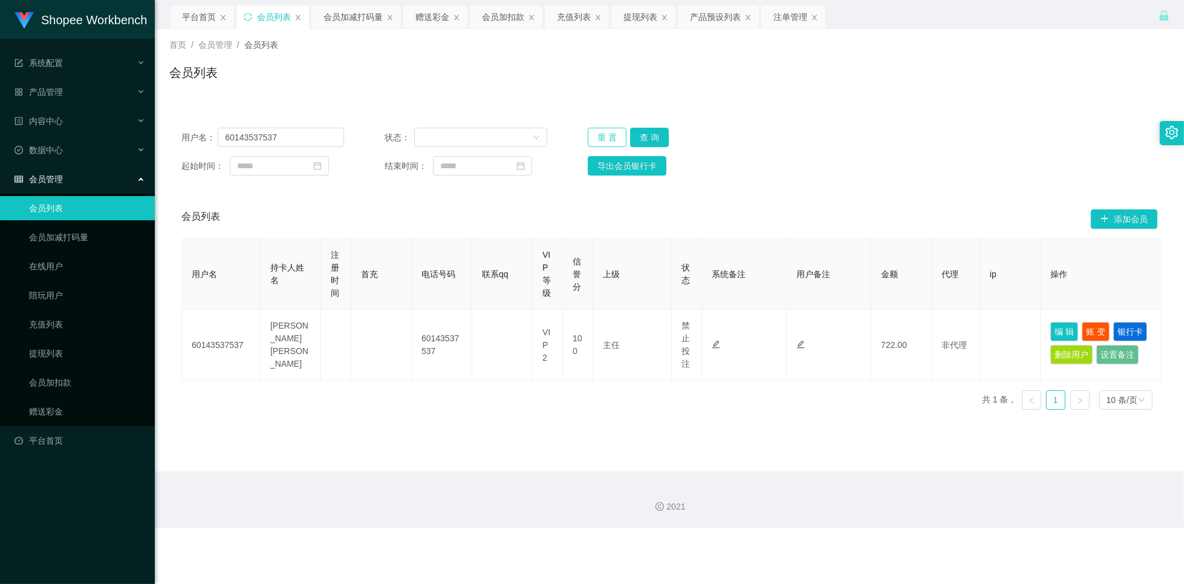
drag, startPoint x: 596, startPoint y: 137, endPoint x: 588, endPoint y: 137, distance: 7.9
click at [597, 137] on button "重 置" at bounding box center [607, 137] width 39 height 19
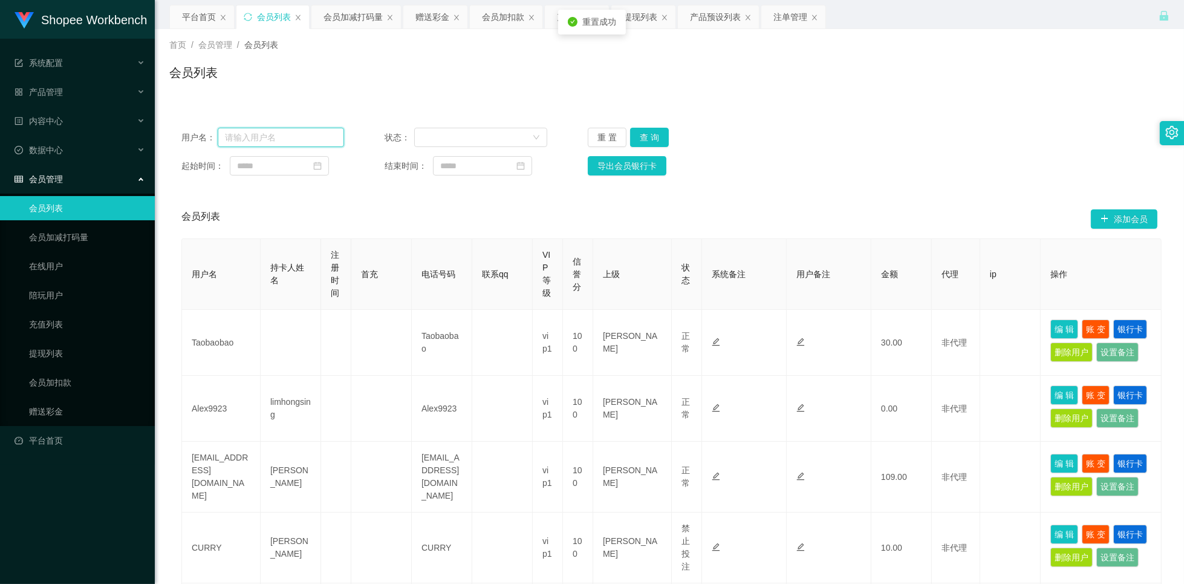
drag, startPoint x: 299, startPoint y: 132, endPoint x: 466, endPoint y: 119, distance: 167.5
click at [299, 132] on input "text" at bounding box center [281, 137] width 126 height 19
paste input "Limbeng"
type input "Limbeng"
click at [646, 137] on button "查 询" at bounding box center [649, 137] width 39 height 19
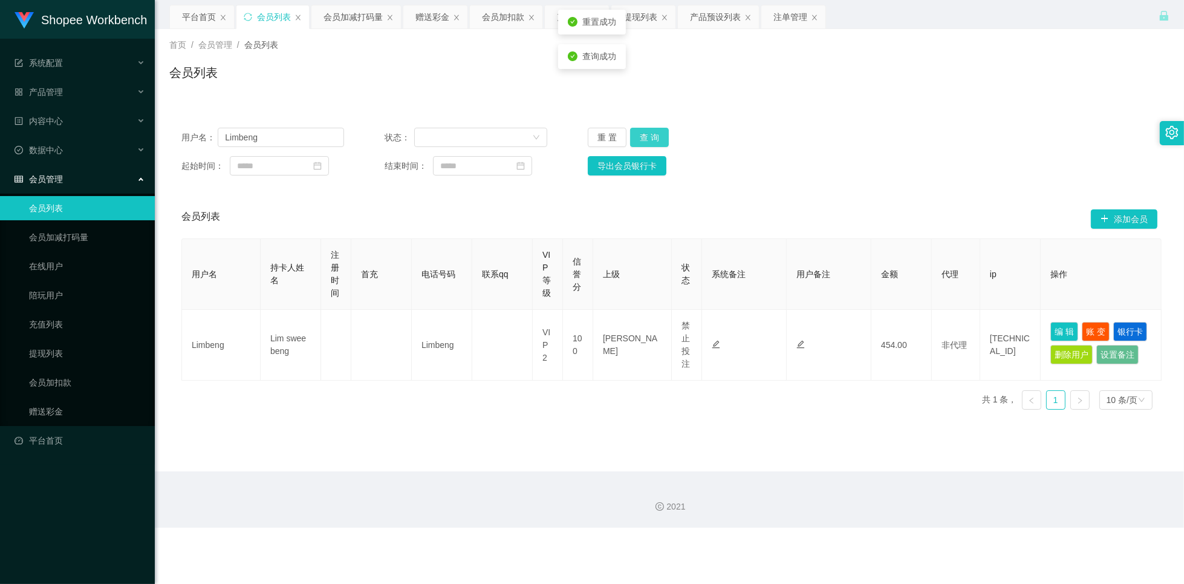
click at [647, 139] on button "查 询" at bounding box center [649, 137] width 39 height 19
click at [345, 13] on div "会员加减打码量" at bounding box center [353, 16] width 59 height 23
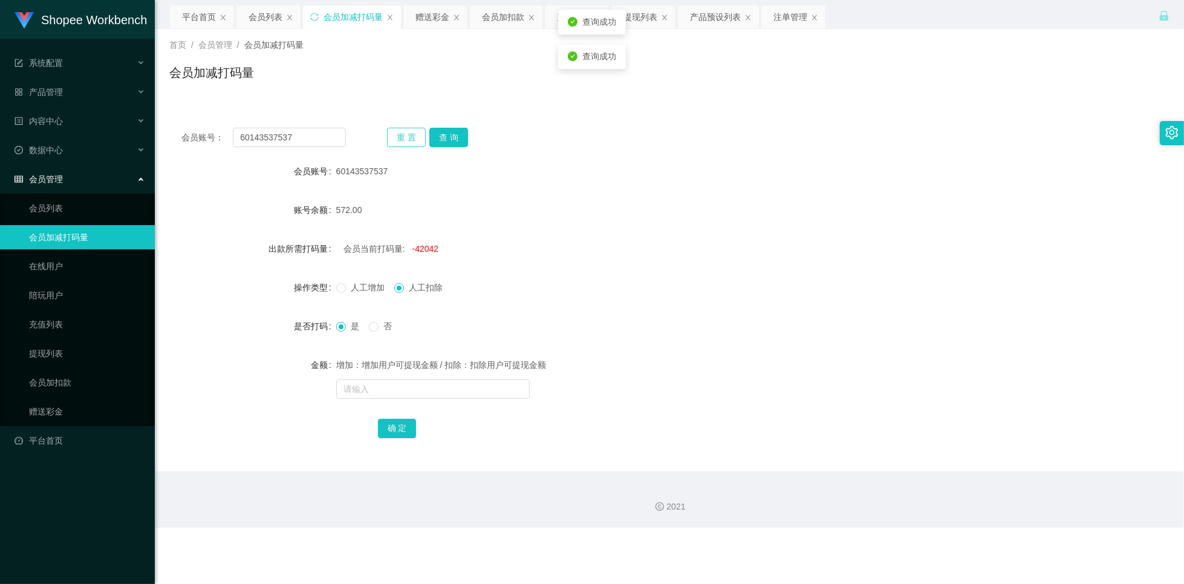
drag, startPoint x: 409, startPoint y: 126, endPoint x: 403, endPoint y: 130, distance: 6.5
click at [408, 129] on div "会员账号： 60143537537 重 置 查 询 会员账号 60143537537 账号余额 572.00 出款所需打码量 会员当前打码量: -42042 …" at bounding box center [669, 291] width 1000 height 351
click at [389, 137] on button "重 置" at bounding box center [406, 137] width 39 height 19
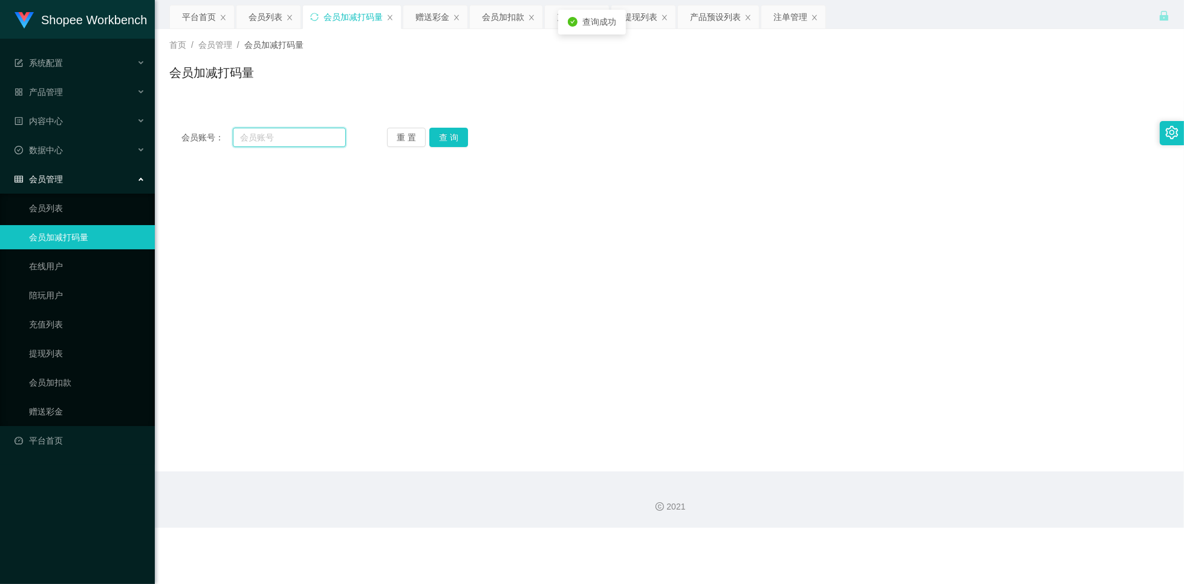
click at [300, 140] on input "text" at bounding box center [289, 137] width 113 height 19
paste input "Limbeng"
type input "Limbeng"
click at [443, 144] on button "查 询" at bounding box center [448, 137] width 39 height 19
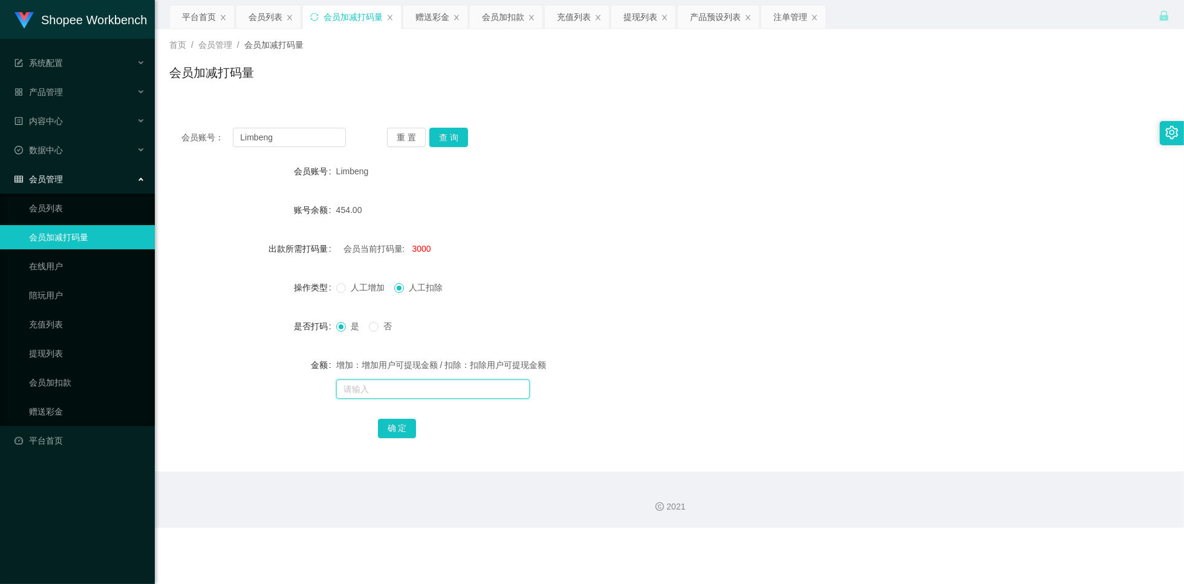
drag, startPoint x: 418, startPoint y: 386, endPoint x: 451, endPoint y: 381, distance: 33.0
click at [419, 386] on input "text" at bounding box center [433, 388] width 194 height 19
type input "50000"
click at [399, 426] on button "确 定" at bounding box center [397, 428] width 39 height 19
click at [802, 25] on div "注单管理" at bounding box center [791, 16] width 34 height 23
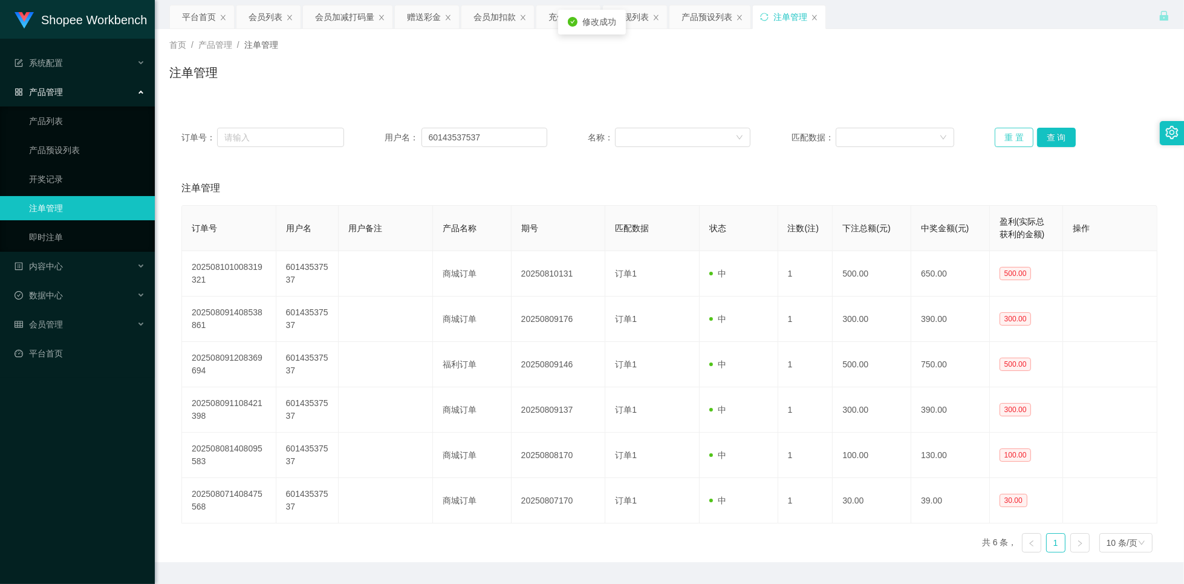
drag, startPoint x: 1011, startPoint y: 135, endPoint x: 996, endPoint y: 137, distance: 15.2
click at [1009, 135] on button "重 置" at bounding box center [1014, 137] width 39 height 19
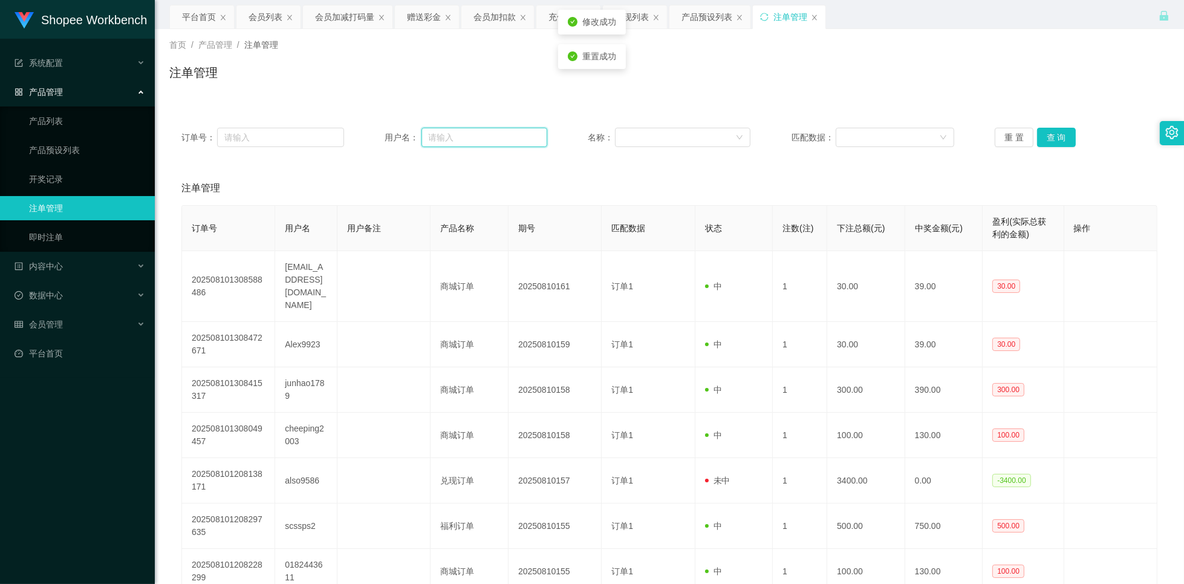
click at [515, 136] on input "text" at bounding box center [485, 137] width 126 height 19
paste input "Limbeng"
type input "Limbeng"
click at [1046, 131] on button "查 询" at bounding box center [1056, 137] width 39 height 19
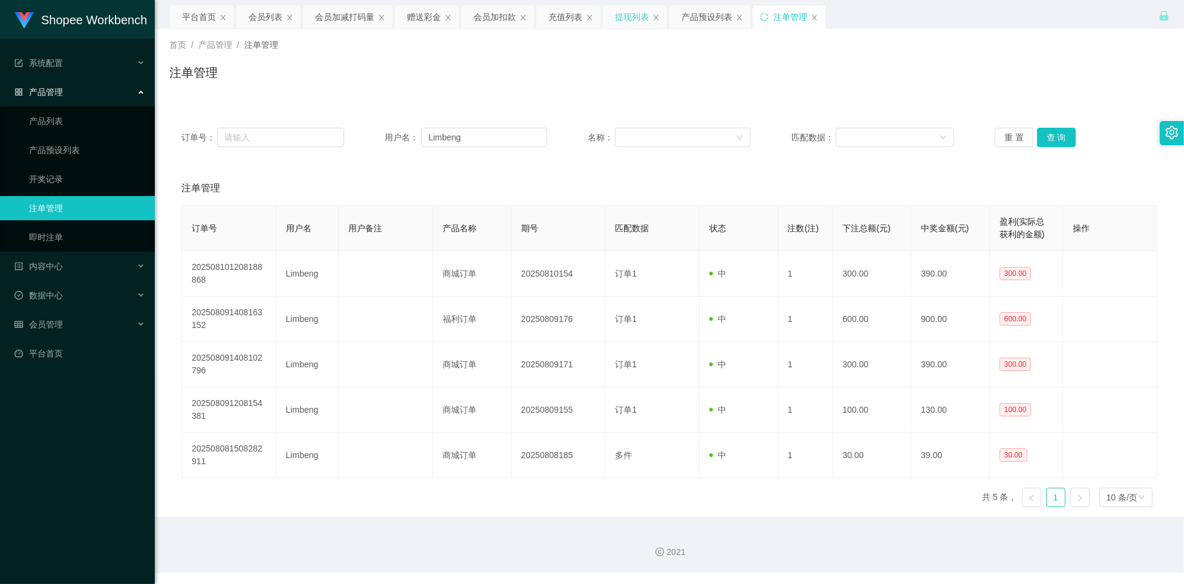
click at [639, 22] on div "提现列表" at bounding box center [632, 16] width 34 height 23
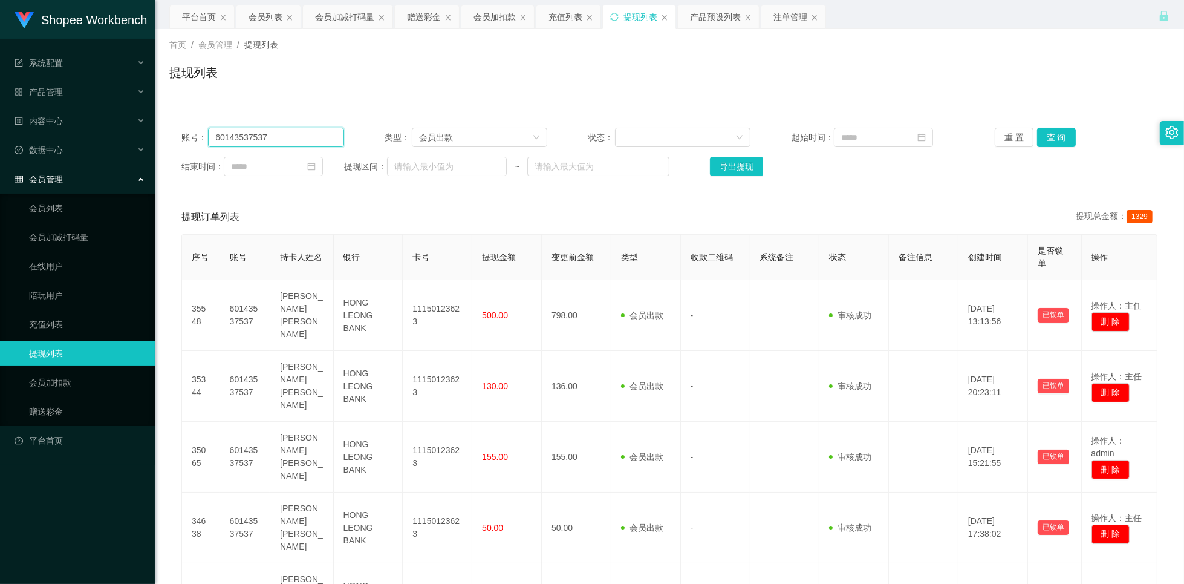
click at [294, 132] on input "60143537537" at bounding box center [276, 137] width 136 height 19
paste input "Limbeng"
type input "Limbeng"
click at [1055, 131] on button "查 询" at bounding box center [1056, 137] width 39 height 19
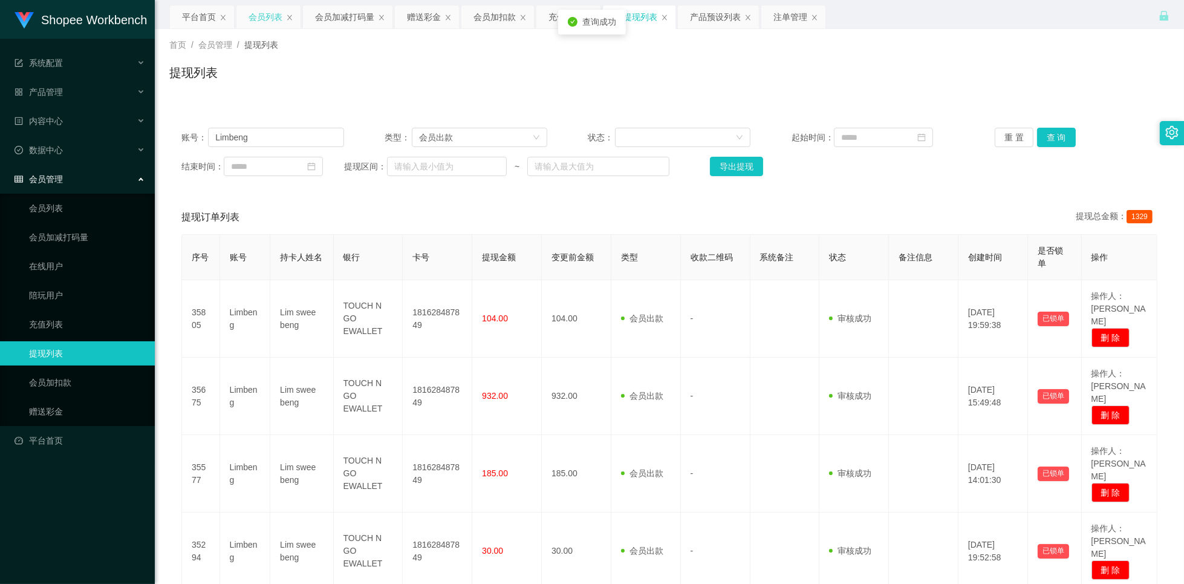
click at [274, 16] on div "会员列表" at bounding box center [266, 16] width 34 height 23
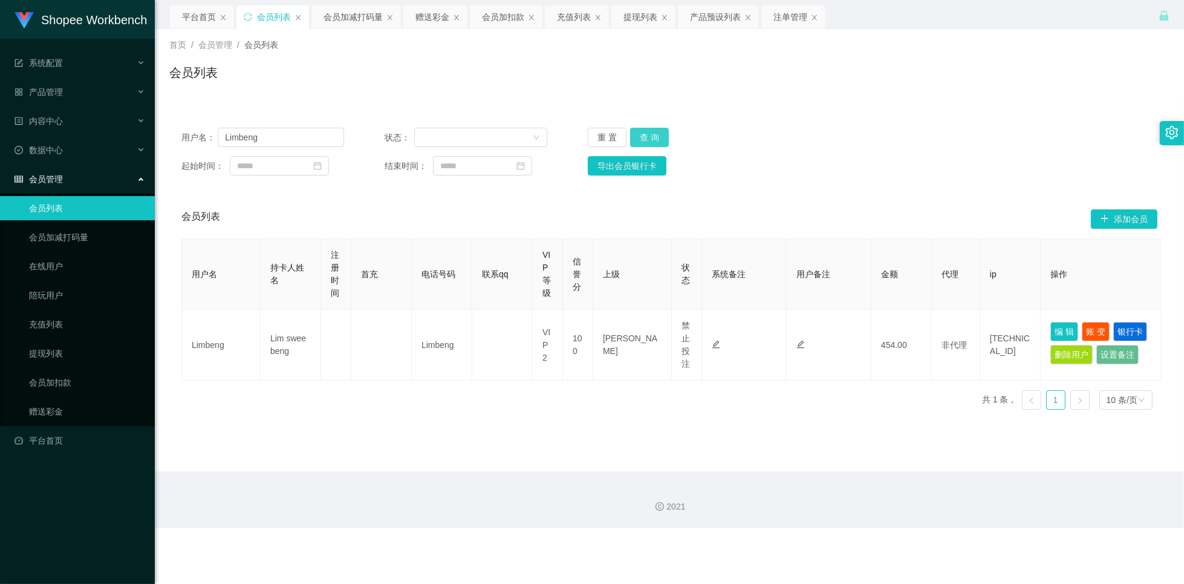
click at [650, 141] on button "查 询" at bounding box center [649, 137] width 39 height 19
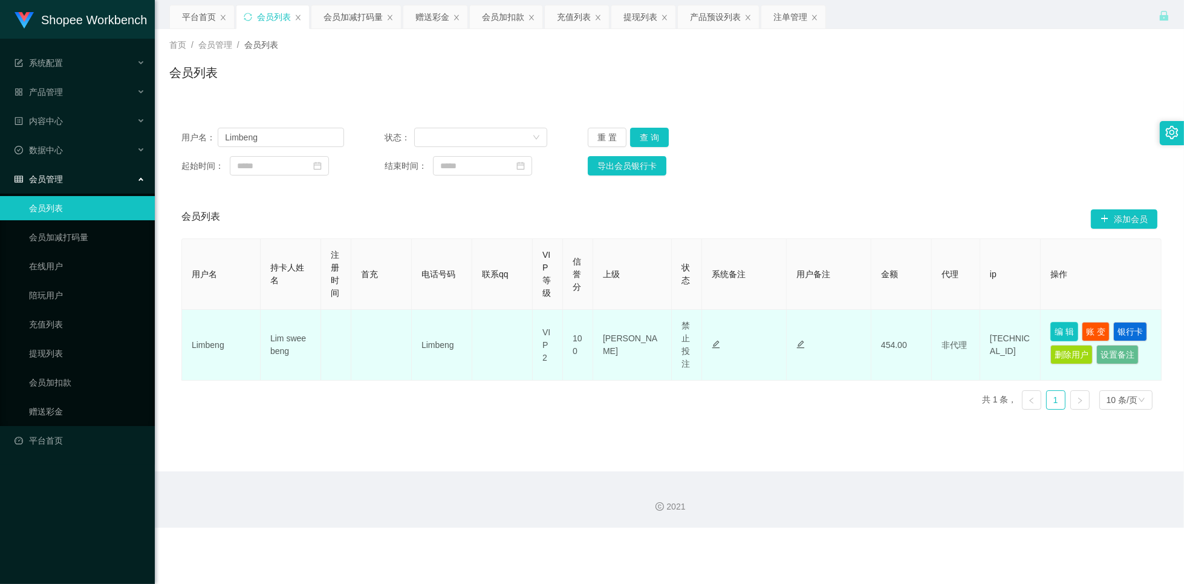
click at [1056, 327] on button "编 辑" at bounding box center [1065, 331] width 28 height 19
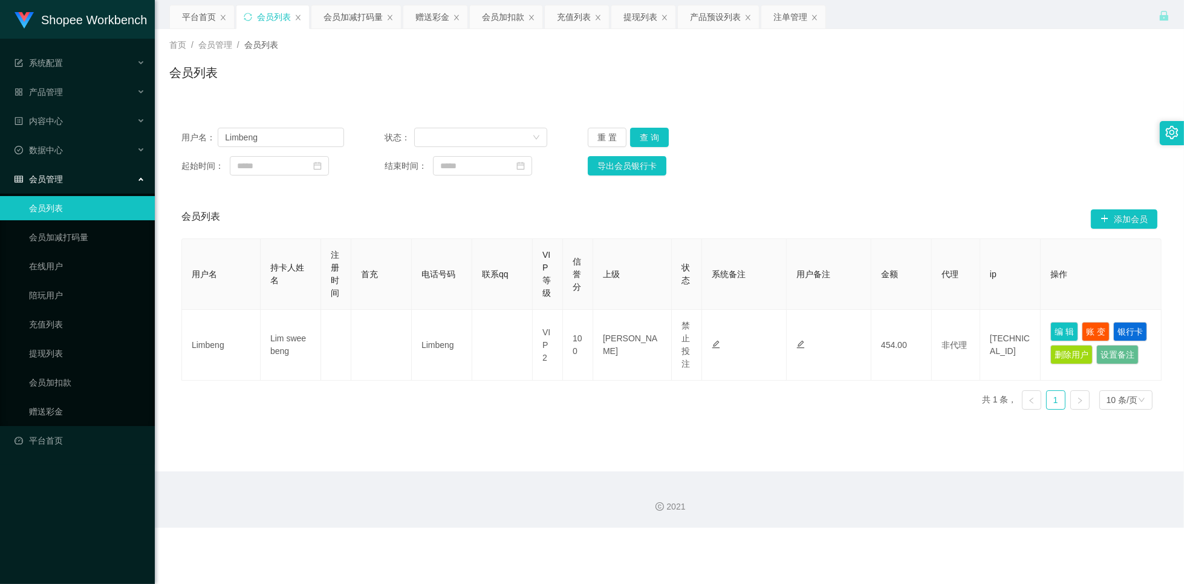
type input "Limbeng"
type input "Lim swee beng"
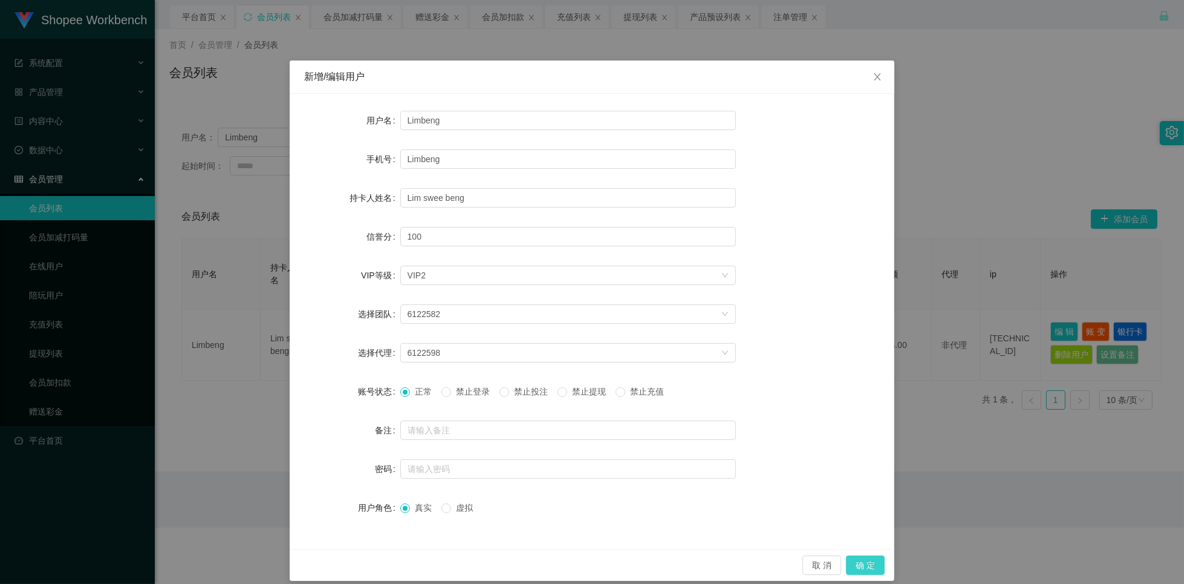
click at [874, 565] on button "确 定" at bounding box center [865, 564] width 39 height 19
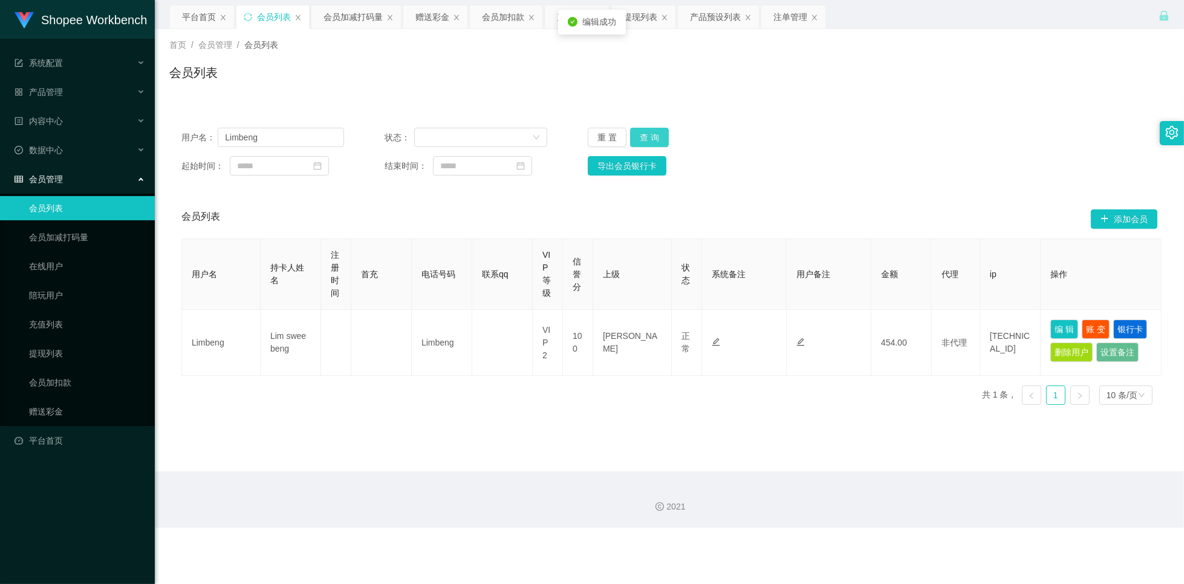
click at [648, 140] on button "查 询" at bounding box center [649, 137] width 39 height 19
click at [651, 139] on button "查 询" at bounding box center [649, 137] width 39 height 19
click at [651, 139] on button "查 询" at bounding box center [656, 137] width 52 height 19
click at [788, 21] on div "注单管理" at bounding box center [791, 16] width 34 height 23
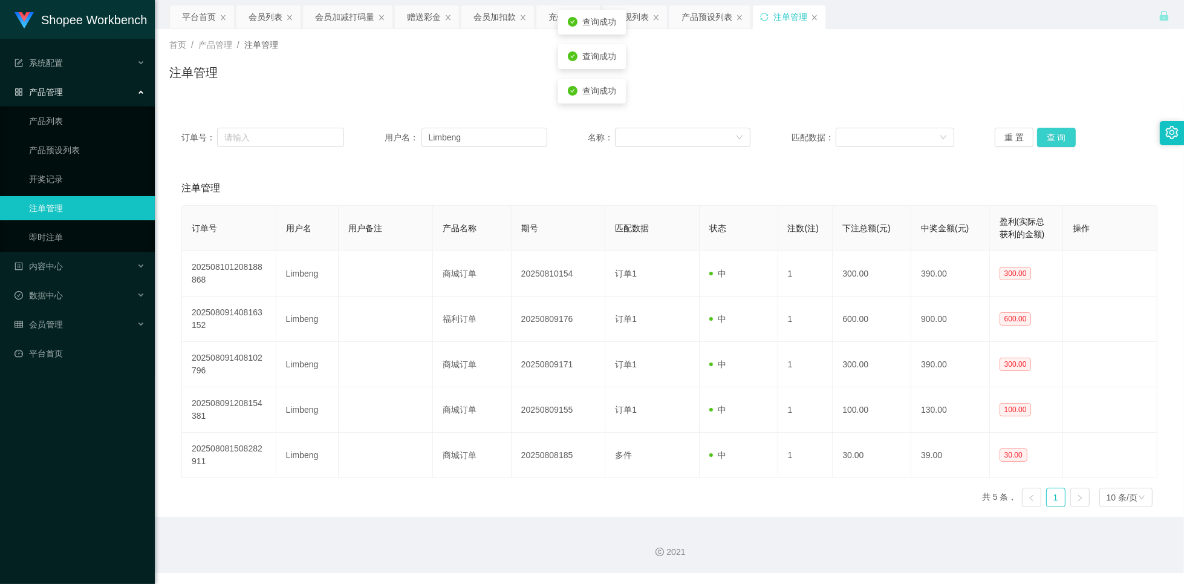
click at [1061, 136] on button "查 询" at bounding box center [1056, 137] width 39 height 19
click at [1056, 136] on button "查 询" at bounding box center [1056, 137] width 39 height 19
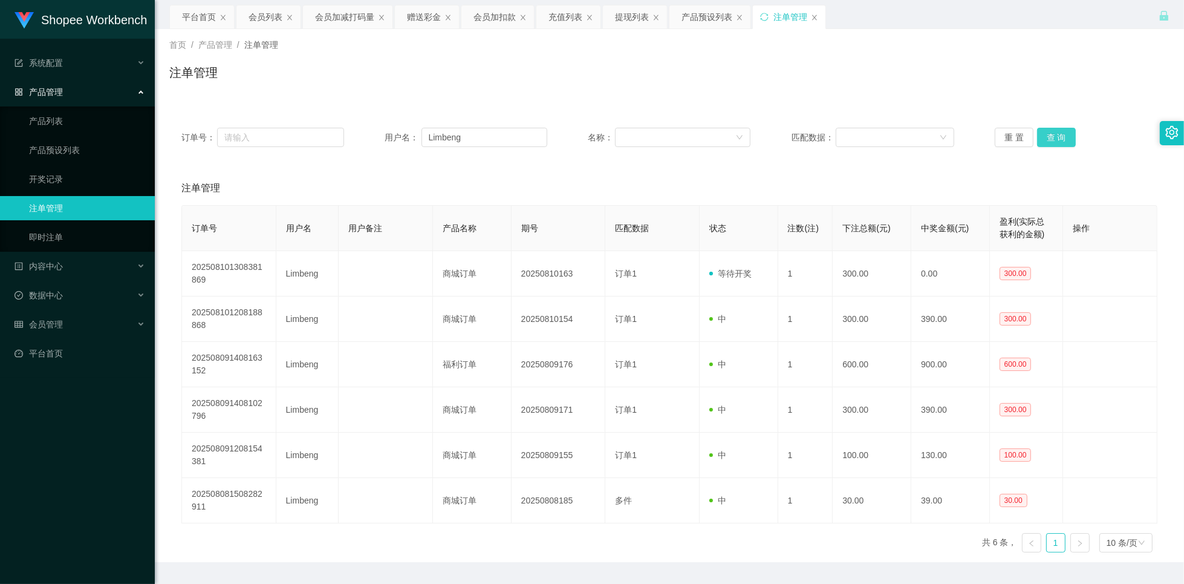
click at [1057, 136] on button "查 询" at bounding box center [1056, 137] width 39 height 19
click at [261, 10] on div "会员列表" at bounding box center [266, 16] width 34 height 23
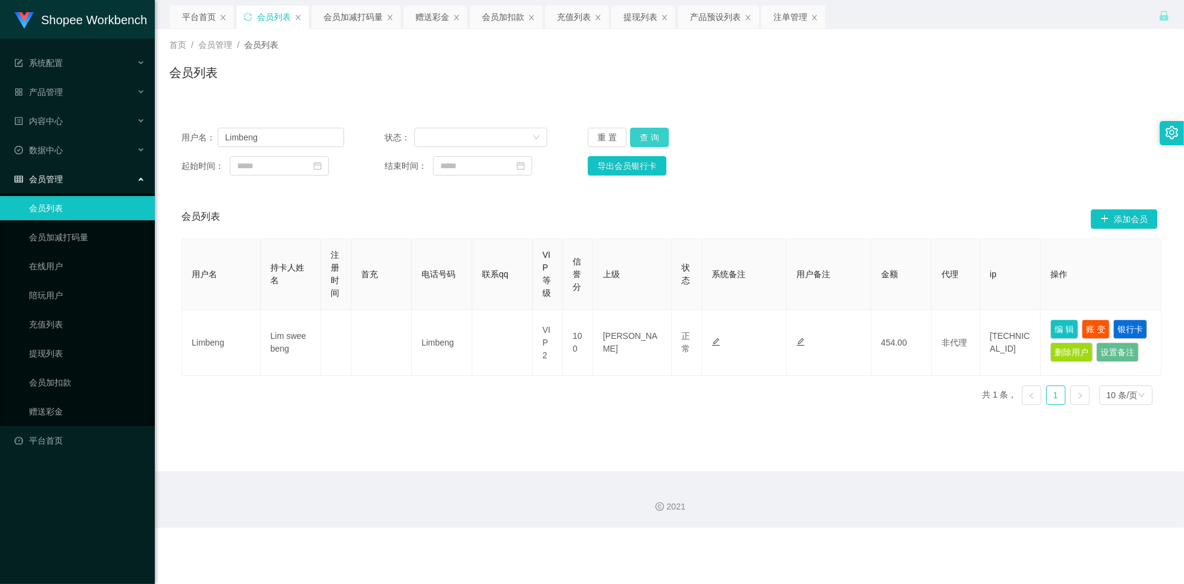
click at [637, 142] on button "查 询" at bounding box center [649, 137] width 39 height 19
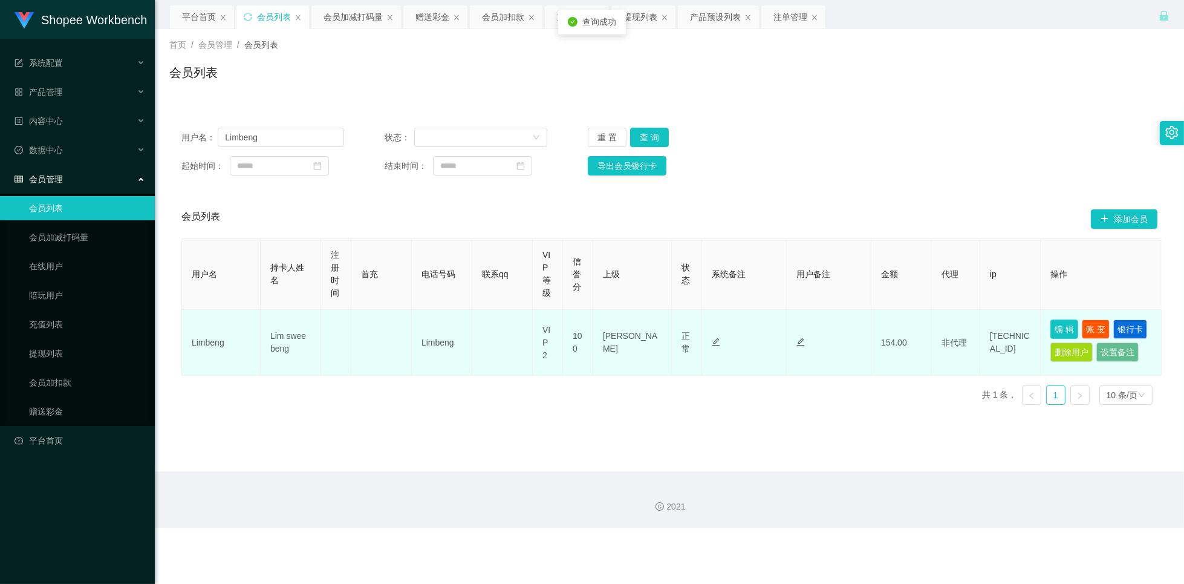
click at [1065, 330] on button "编 辑" at bounding box center [1065, 328] width 28 height 19
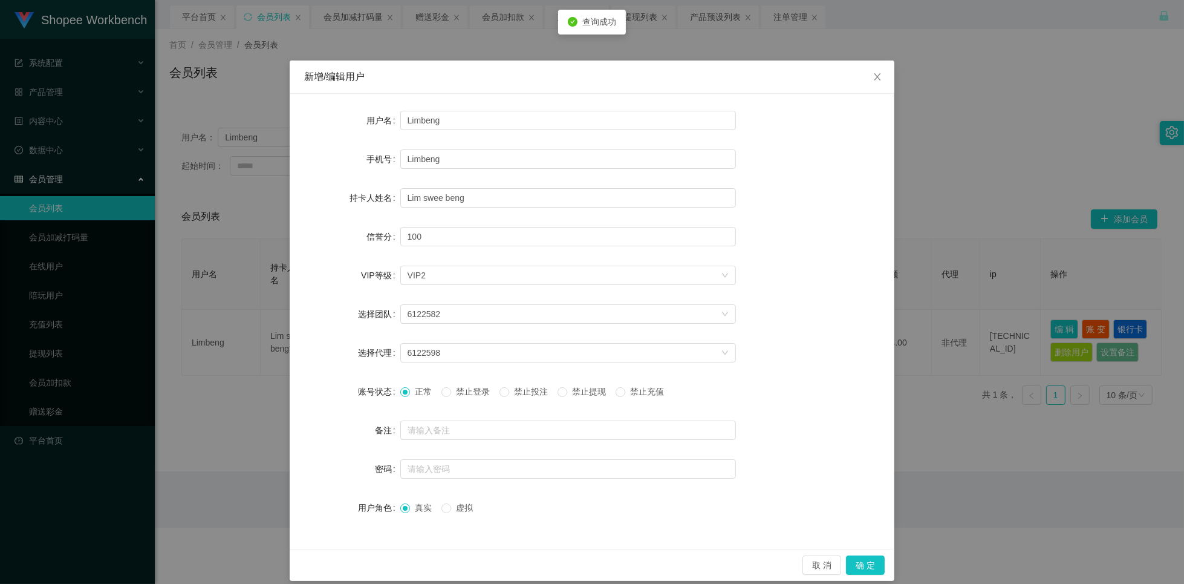
click at [518, 390] on span "禁止投注" at bounding box center [531, 391] width 44 height 10
click at [863, 561] on button "确 定" at bounding box center [865, 564] width 39 height 19
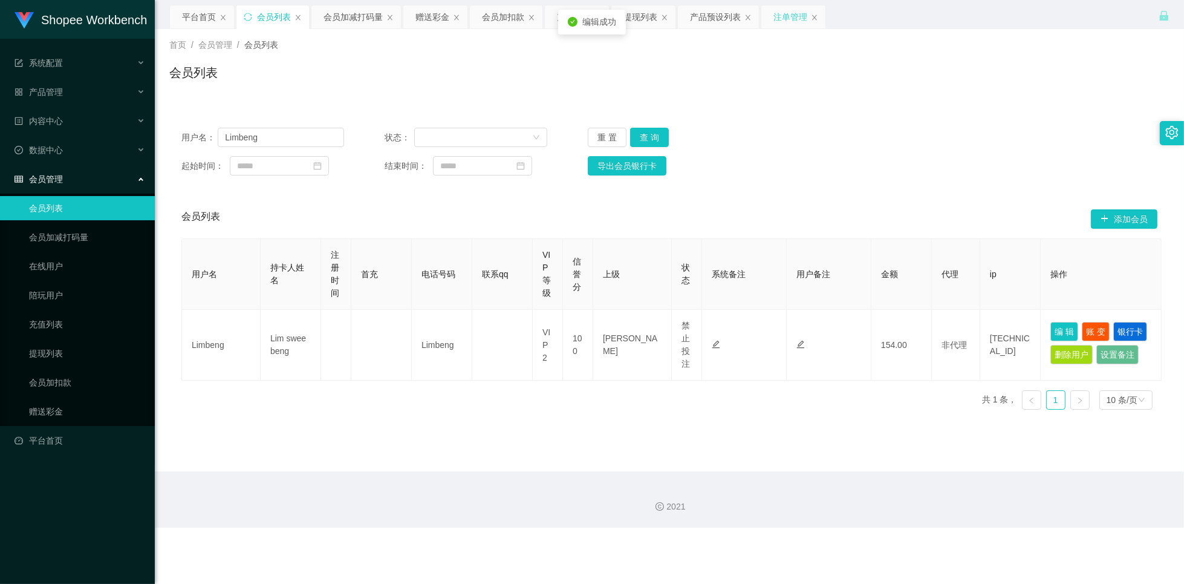
click at [791, 14] on div "注单管理" at bounding box center [791, 16] width 34 height 23
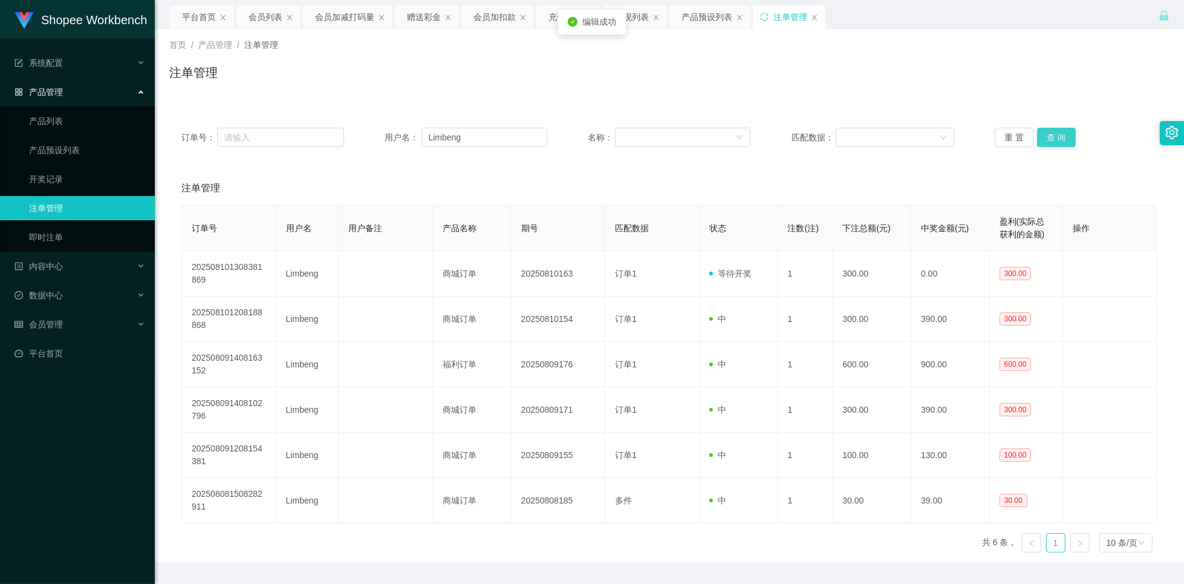
click at [1057, 140] on button "查 询" at bounding box center [1056, 137] width 39 height 19
click at [1049, 142] on button "查 询" at bounding box center [1056, 137] width 39 height 19
click at [270, 19] on div "会员列表" at bounding box center [266, 16] width 34 height 23
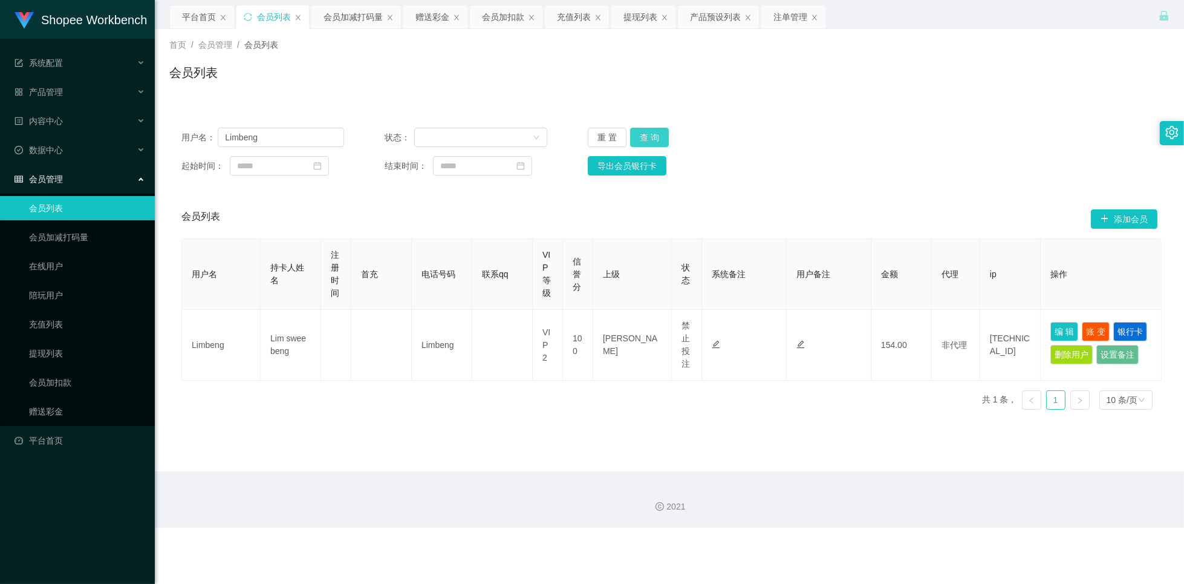
click at [650, 134] on button "查 询" at bounding box center [649, 137] width 39 height 19
click at [284, 132] on input "Limbeng" at bounding box center [281, 137] width 126 height 19
click at [447, 25] on div "赠送彩金" at bounding box center [433, 16] width 34 height 23
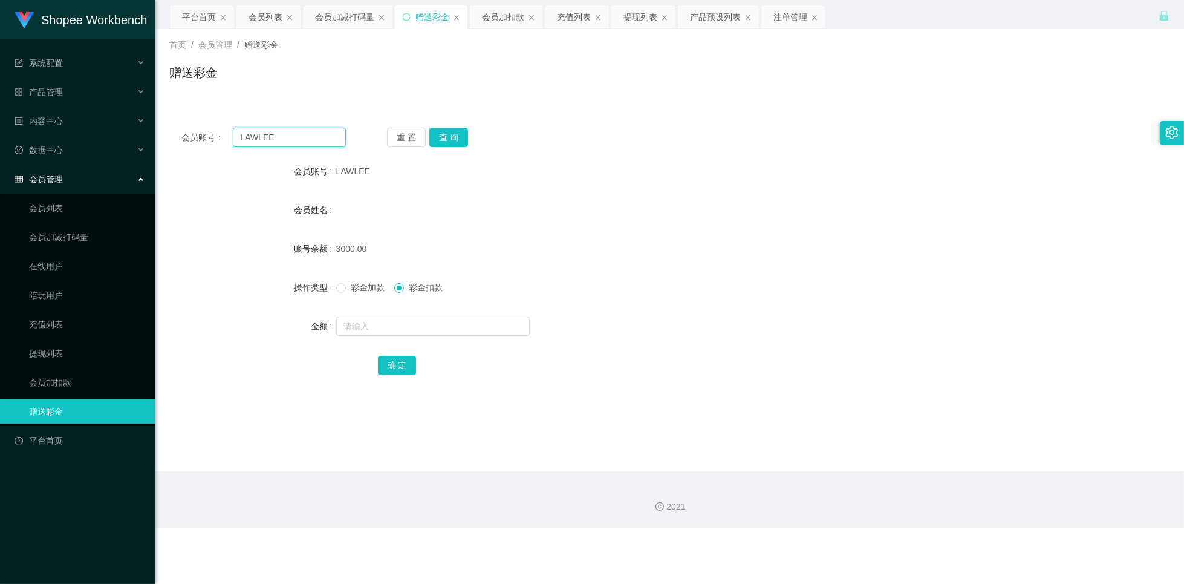
click at [327, 143] on input "LAWLEE" at bounding box center [289, 137] width 113 height 19
paste input "[PERSON_NAME]"
type input "[PERSON_NAME]"
click at [442, 138] on button "查 询" at bounding box center [448, 137] width 39 height 19
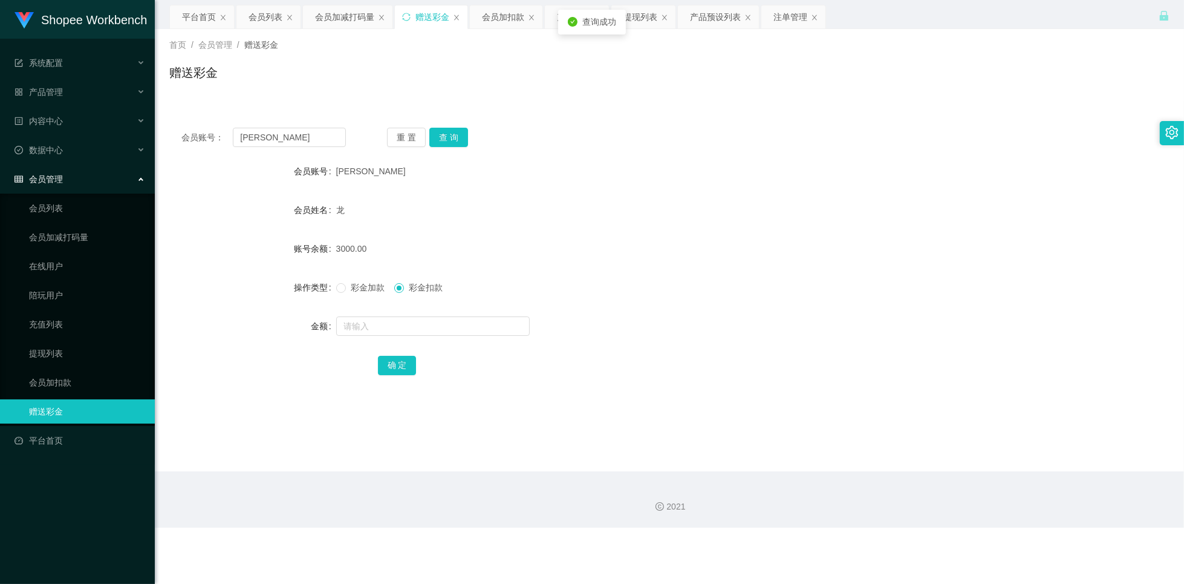
click at [548, 212] on div "龙" at bounding box center [628, 210] width 584 height 24
click at [452, 142] on button "查 询" at bounding box center [448, 137] width 39 height 19
click at [400, 140] on button "重 置" at bounding box center [406, 137] width 39 height 19
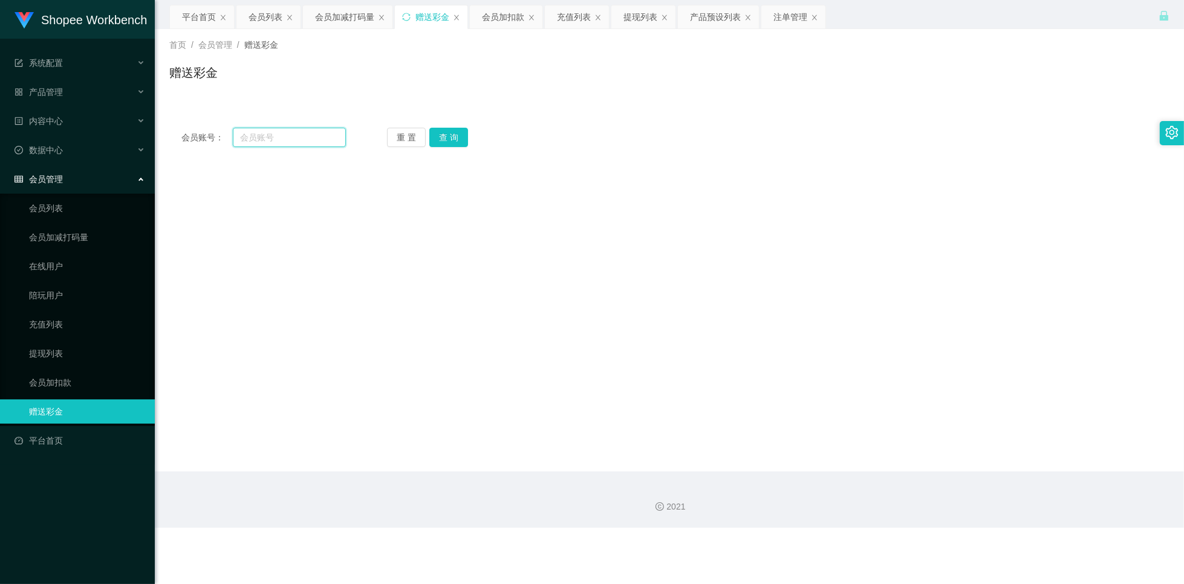
click at [316, 130] on input "text" at bounding box center [289, 137] width 113 height 19
paste input "LAWLEE"
type input "LAWLEE"
click at [437, 134] on button "查 询" at bounding box center [448, 137] width 39 height 19
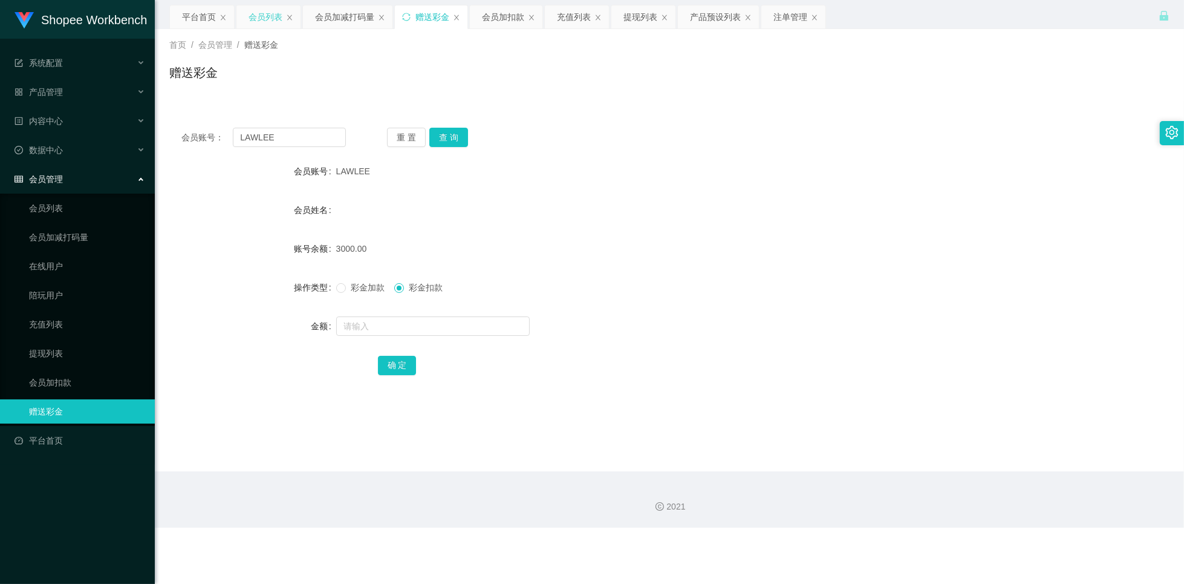
click at [267, 16] on div "会员列表" at bounding box center [266, 16] width 34 height 23
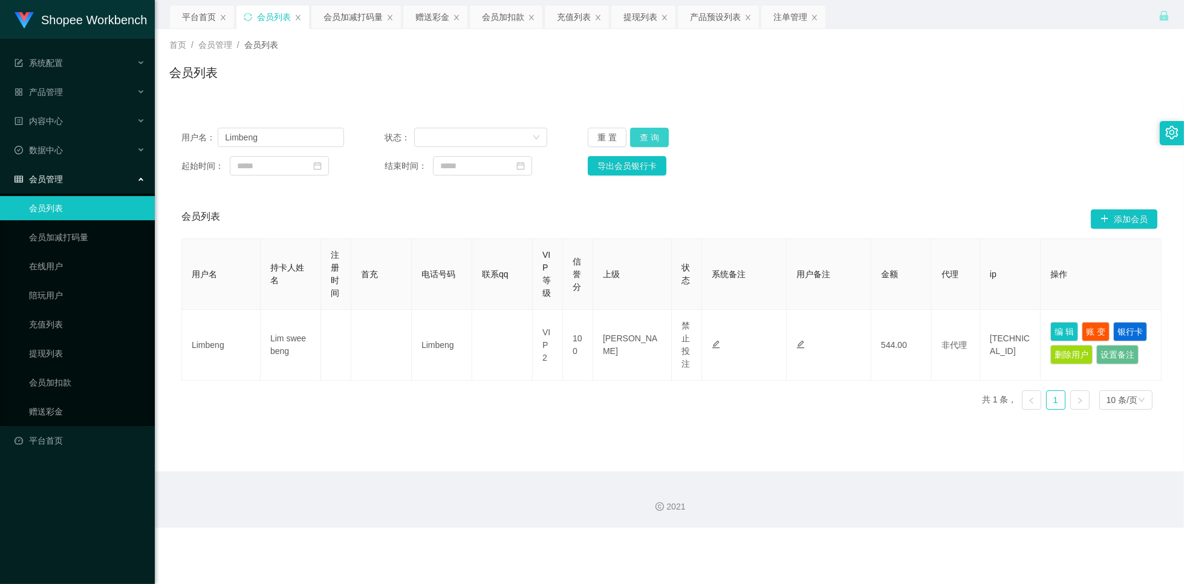
click at [661, 140] on button "查 询" at bounding box center [649, 137] width 39 height 19
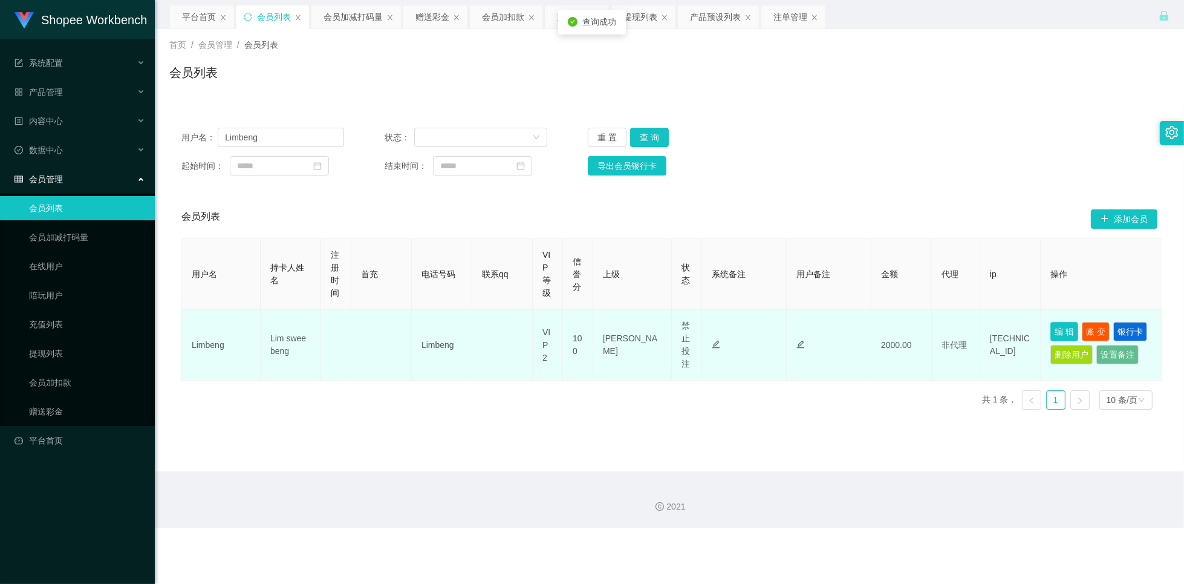
click at [1072, 335] on button "编 辑" at bounding box center [1065, 331] width 28 height 19
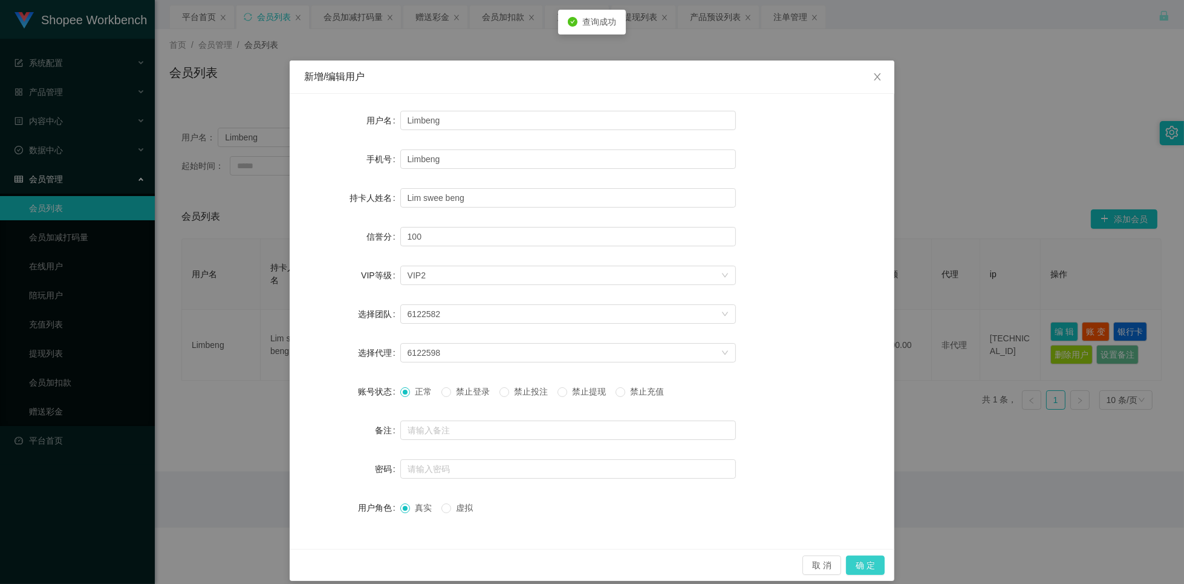
click at [853, 570] on button "确 定" at bounding box center [865, 564] width 39 height 19
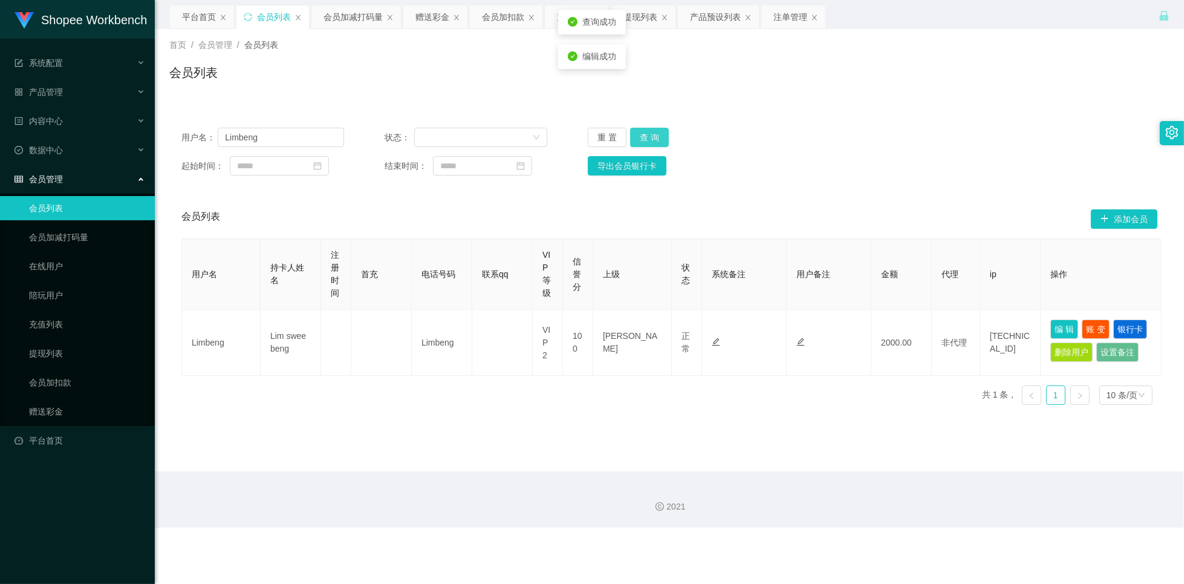
click at [653, 138] on button "查 询" at bounding box center [649, 137] width 39 height 19
click at [653, 137] on button "查 询" at bounding box center [649, 137] width 39 height 19
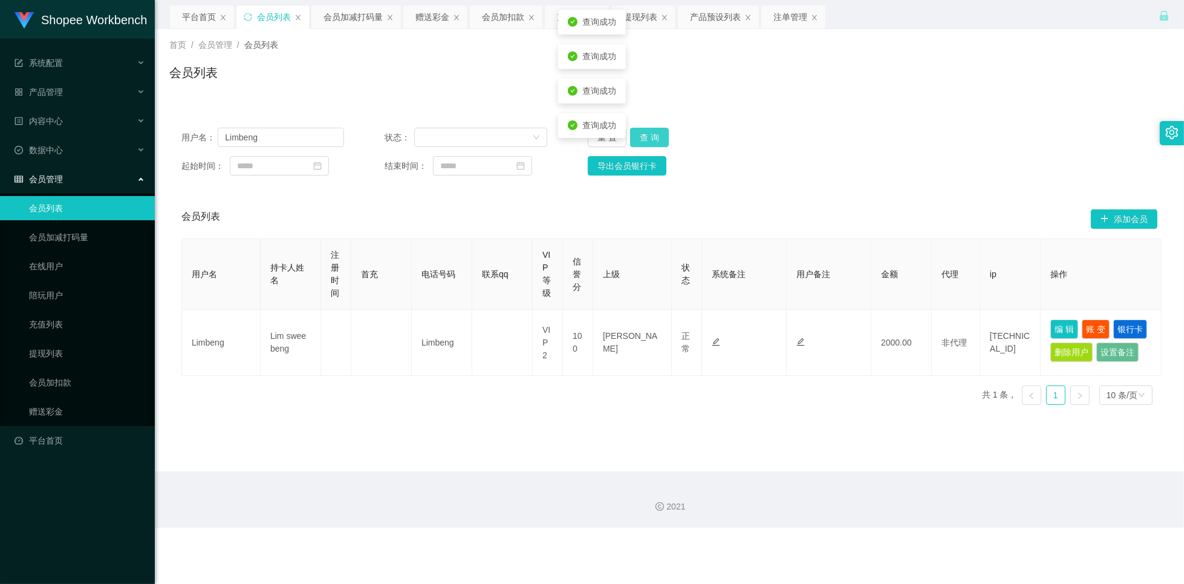
click at [653, 137] on button "查 询" at bounding box center [649, 137] width 39 height 19
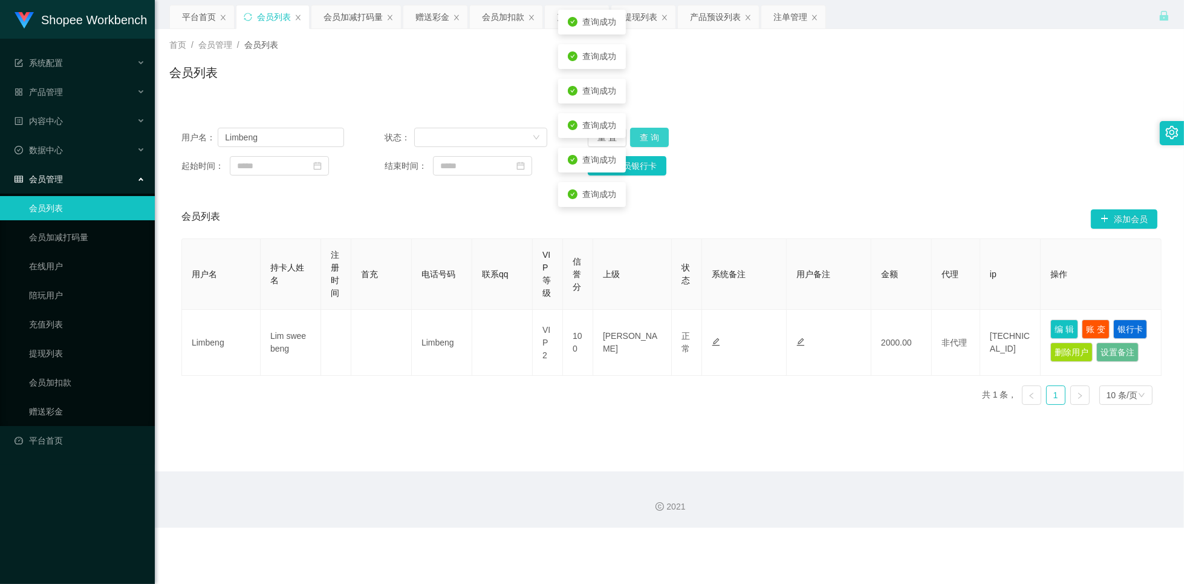
click at [653, 137] on button "查 询" at bounding box center [649, 137] width 39 height 19
click at [749, 143] on div "用户名： Limbeng 状态： 重 置 查 询" at bounding box center [669, 137] width 976 height 19
click at [667, 139] on div "重 置 查 询" at bounding box center [669, 137] width 163 height 19
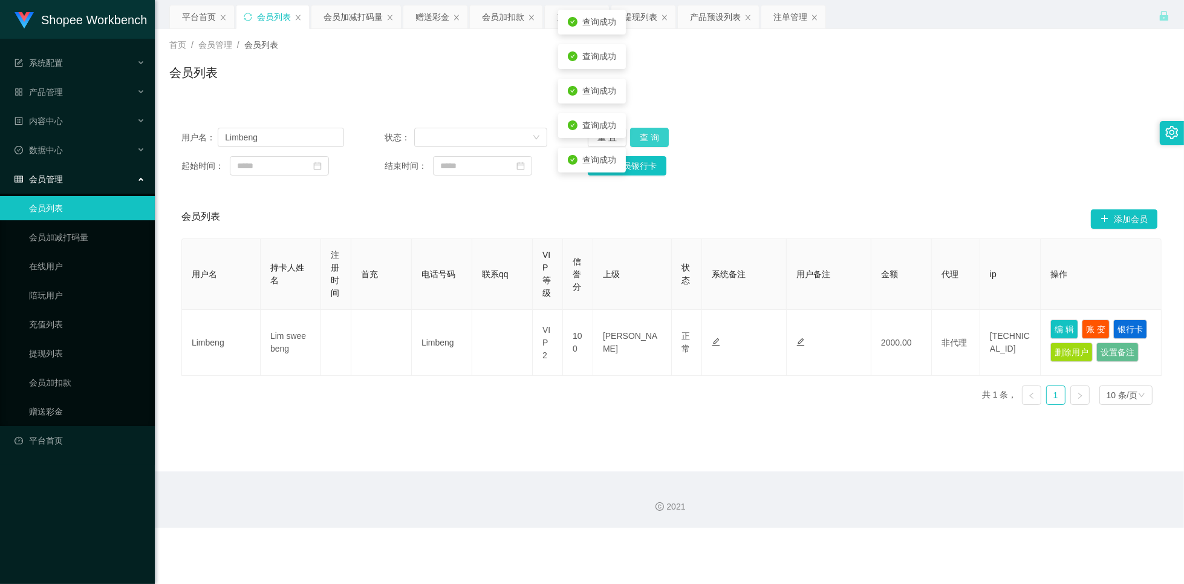
click at [656, 139] on button "查 询" at bounding box center [649, 137] width 39 height 19
click at [644, 132] on button "查 询" at bounding box center [649, 137] width 39 height 19
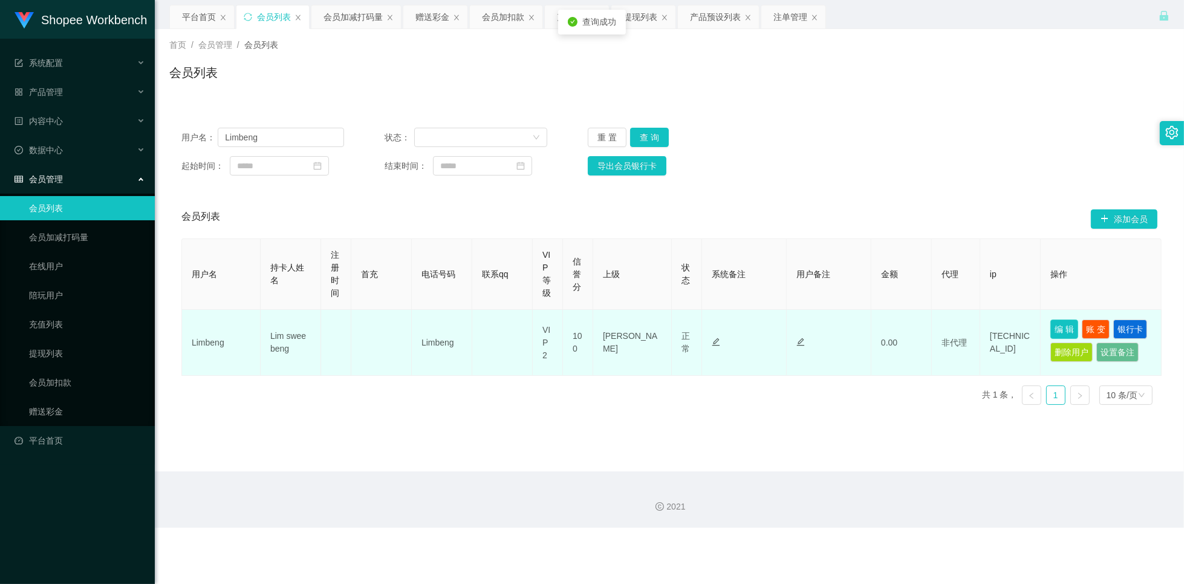
click at [1063, 332] on button "编 辑" at bounding box center [1065, 328] width 28 height 19
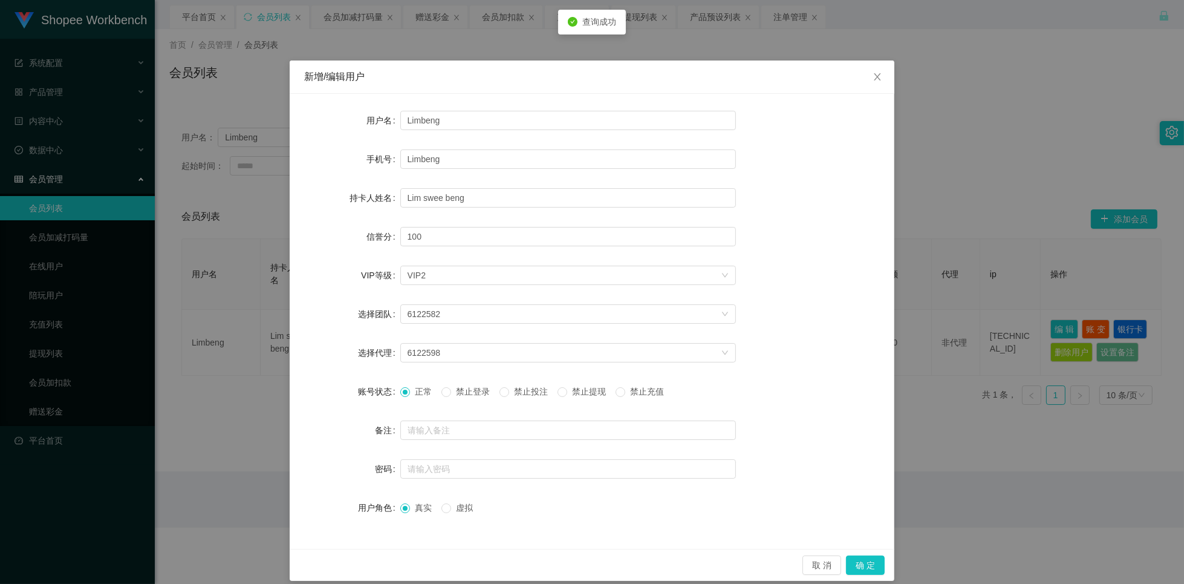
click at [517, 399] on div "正常 禁止登录 禁止投注 禁止提现 禁止充值" at bounding box center [568, 391] width 336 height 24
click at [516, 394] on span "禁止投注" at bounding box center [531, 391] width 44 height 10
click at [856, 567] on button "确 定" at bounding box center [865, 564] width 39 height 19
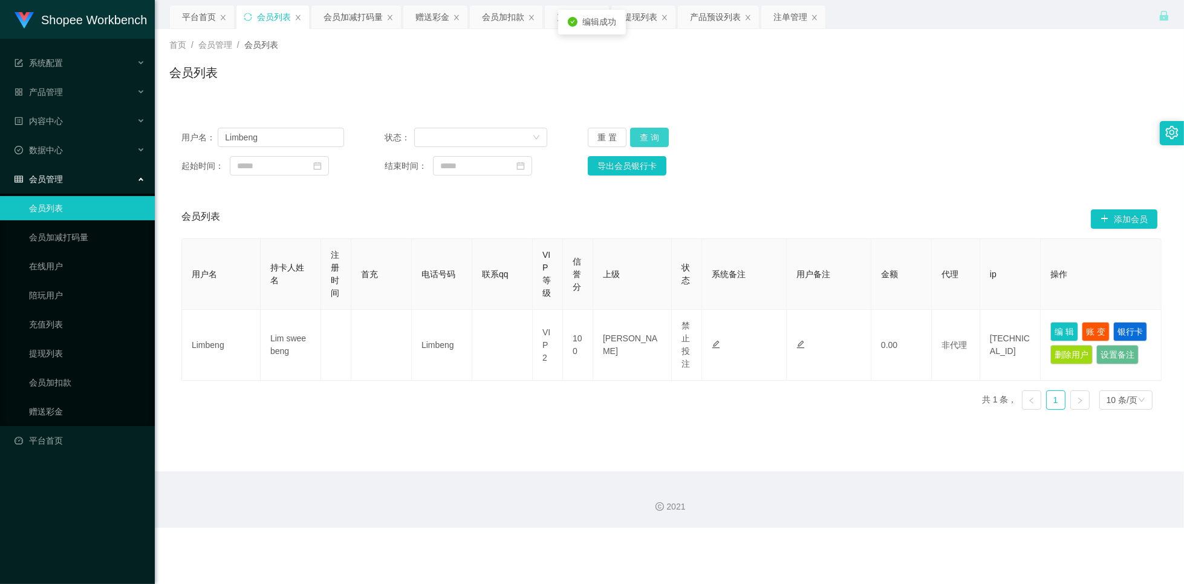
click at [645, 137] on button "查 询" at bounding box center [649, 137] width 39 height 19
click at [647, 140] on button "查 询" at bounding box center [649, 137] width 39 height 19
click at [647, 139] on button "查 询" at bounding box center [649, 137] width 39 height 19
click at [648, 138] on button "查 询" at bounding box center [649, 137] width 39 height 19
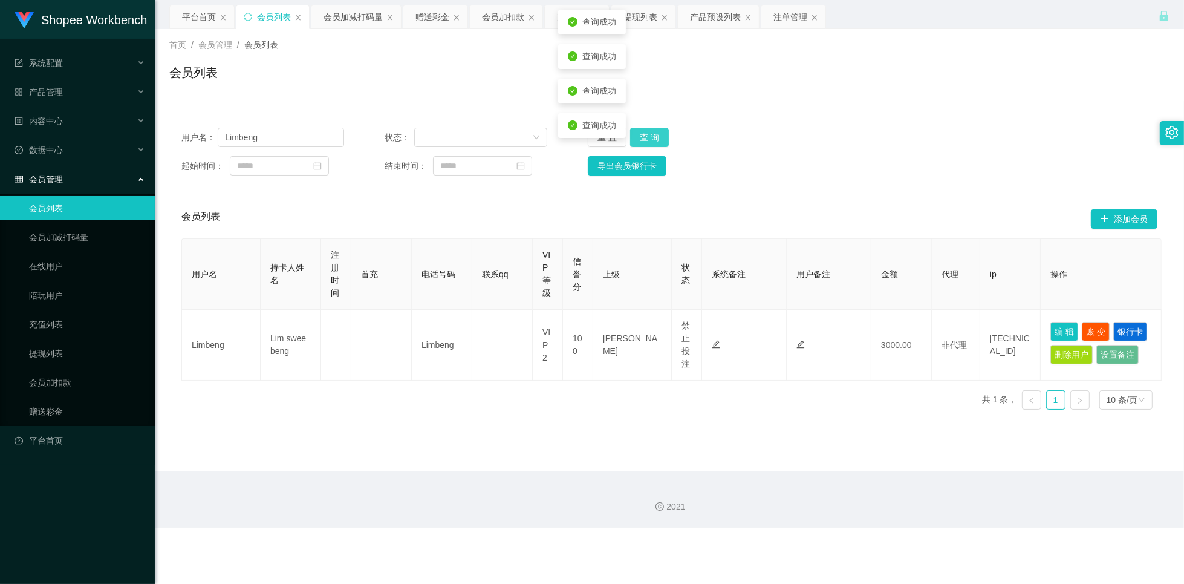
click at [648, 137] on button "查 询" at bounding box center [649, 137] width 39 height 19
click at [433, 15] on div "赠送彩金" at bounding box center [433, 16] width 34 height 23
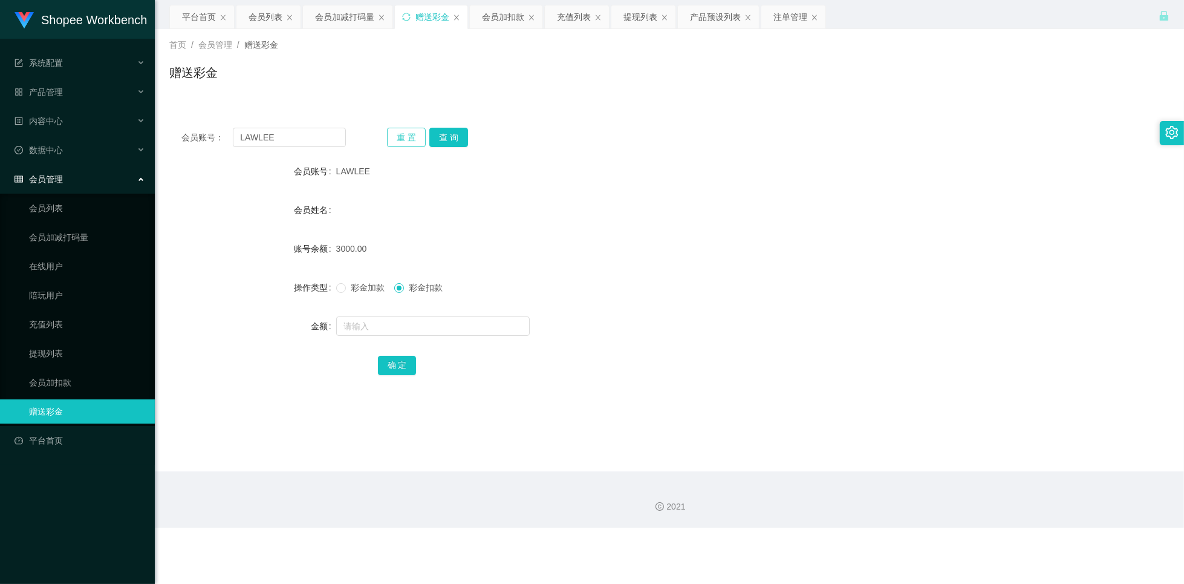
click at [403, 136] on button "重 置" at bounding box center [406, 137] width 39 height 19
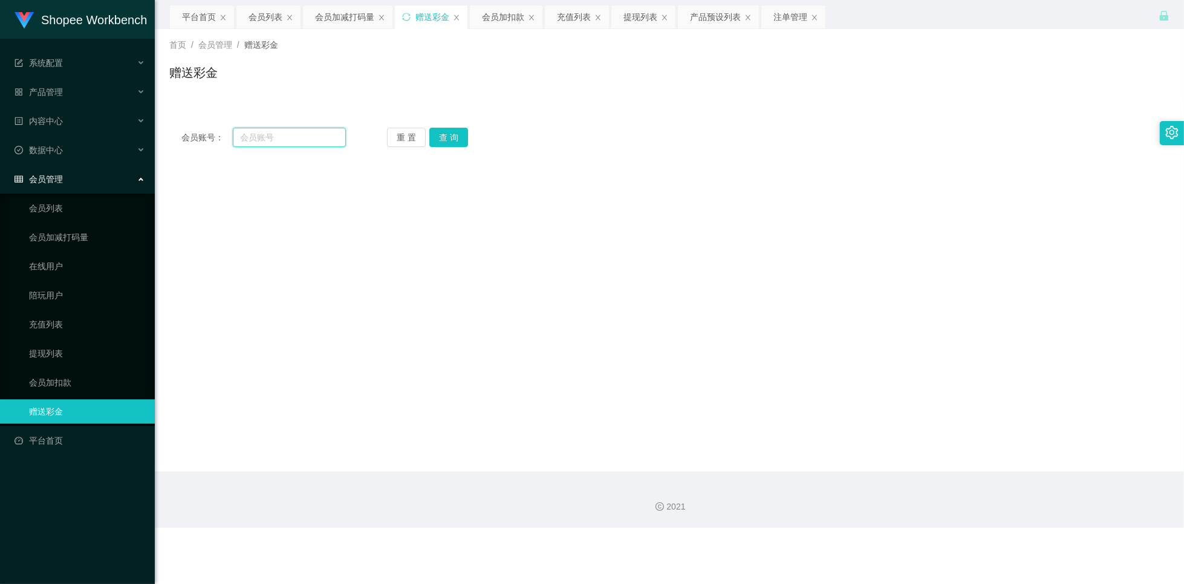
click at [293, 140] on input "text" at bounding box center [289, 137] width 113 height 19
paste input "[PERSON_NAME]"
type input "[PERSON_NAME]"
click at [444, 145] on button "查 询" at bounding box center [448, 137] width 39 height 19
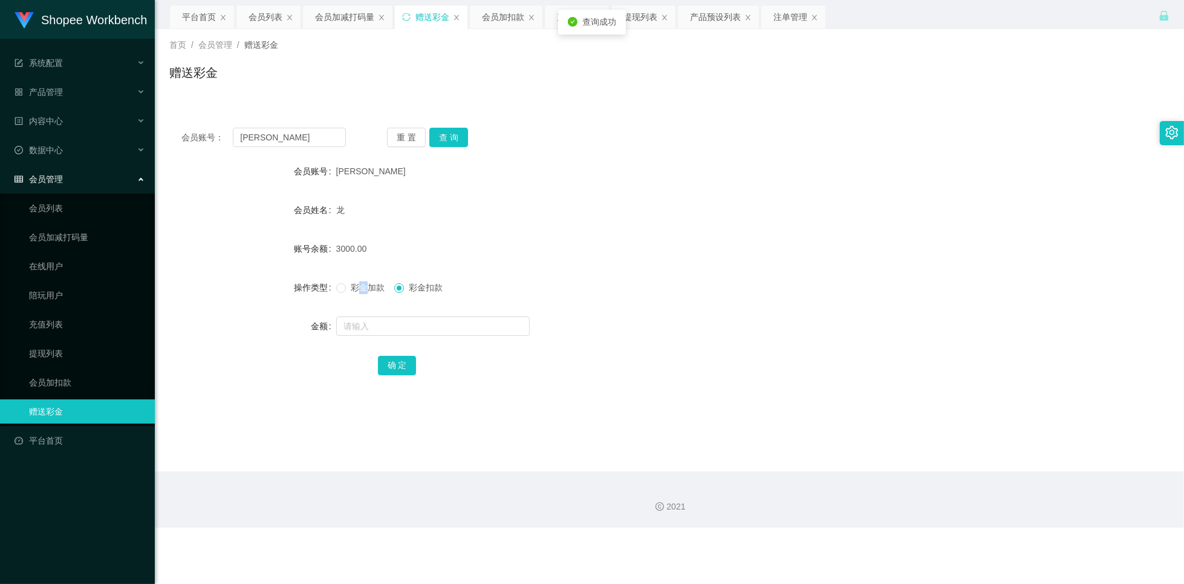
click at [357, 286] on span "彩金加款" at bounding box center [368, 287] width 44 height 10
click at [357, 325] on input "text" at bounding box center [433, 325] width 194 height 19
click at [374, 291] on span "彩金加款" at bounding box center [368, 287] width 44 height 10
drag, startPoint x: 370, startPoint y: 333, endPoint x: 389, endPoint y: 330, distance: 18.9
click at [371, 333] on input "text" at bounding box center [433, 325] width 194 height 19
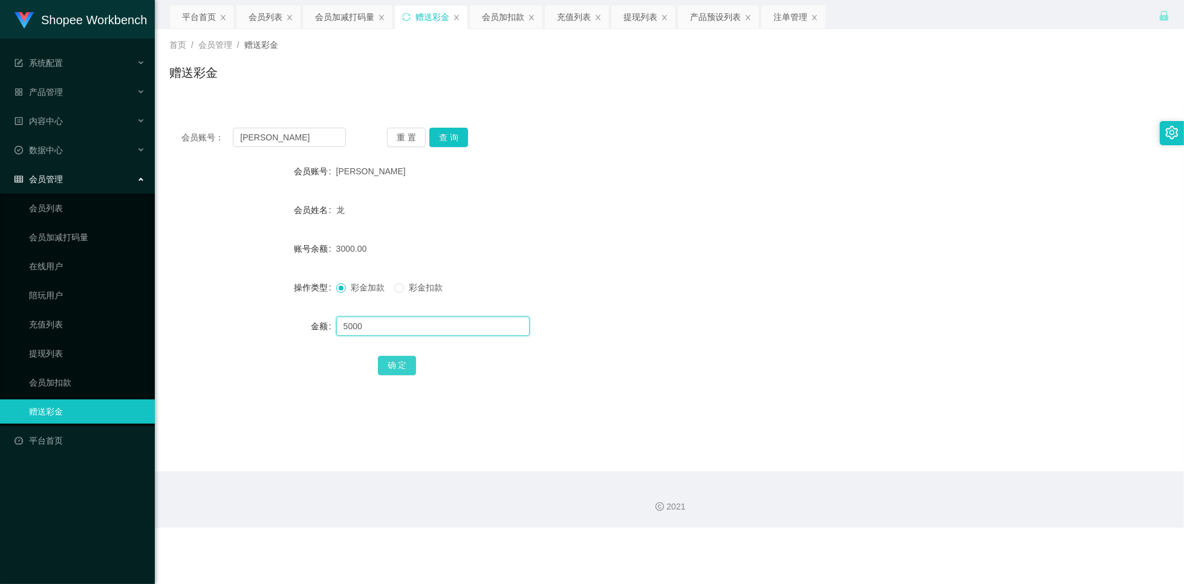
type input "5000"
click at [400, 368] on button "确 定" at bounding box center [397, 365] width 39 height 19
click at [604, 208] on div "龙" at bounding box center [628, 210] width 584 height 24
click at [397, 132] on button "重 置" at bounding box center [406, 137] width 39 height 19
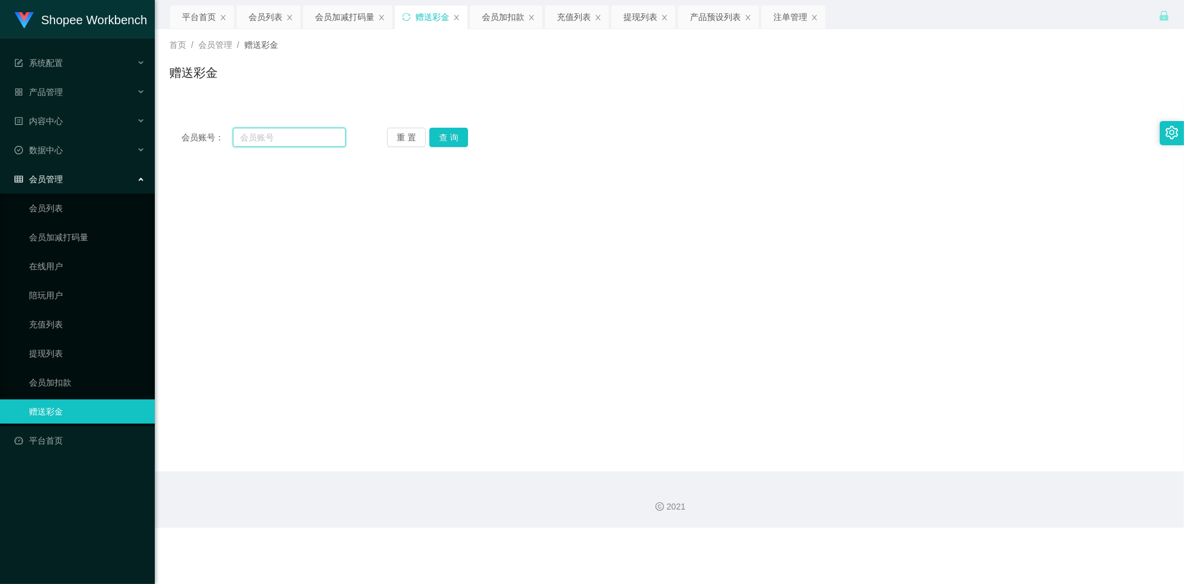
click at [307, 139] on input "text" at bounding box center [289, 137] width 113 height 19
paste input "LAWLEE"
type input "LAWLEE"
drag, startPoint x: 468, startPoint y: 134, endPoint x: 449, endPoint y: 134, distance: 18.8
click at [468, 134] on div "重 置 查 询" at bounding box center [469, 137] width 165 height 19
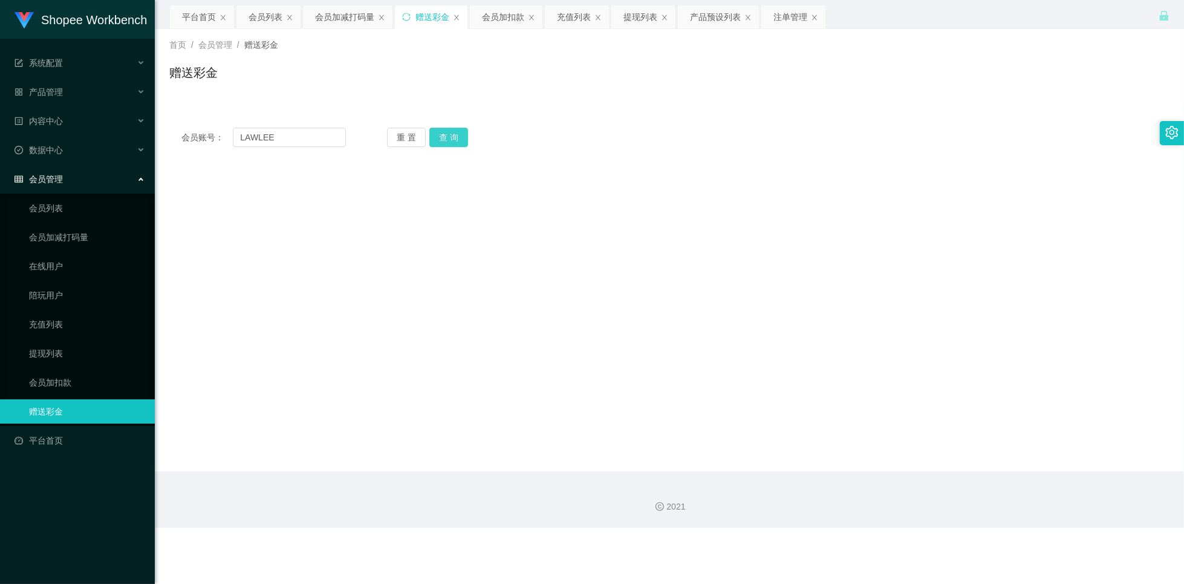
click at [449, 134] on button "查 询" at bounding box center [448, 137] width 39 height 19
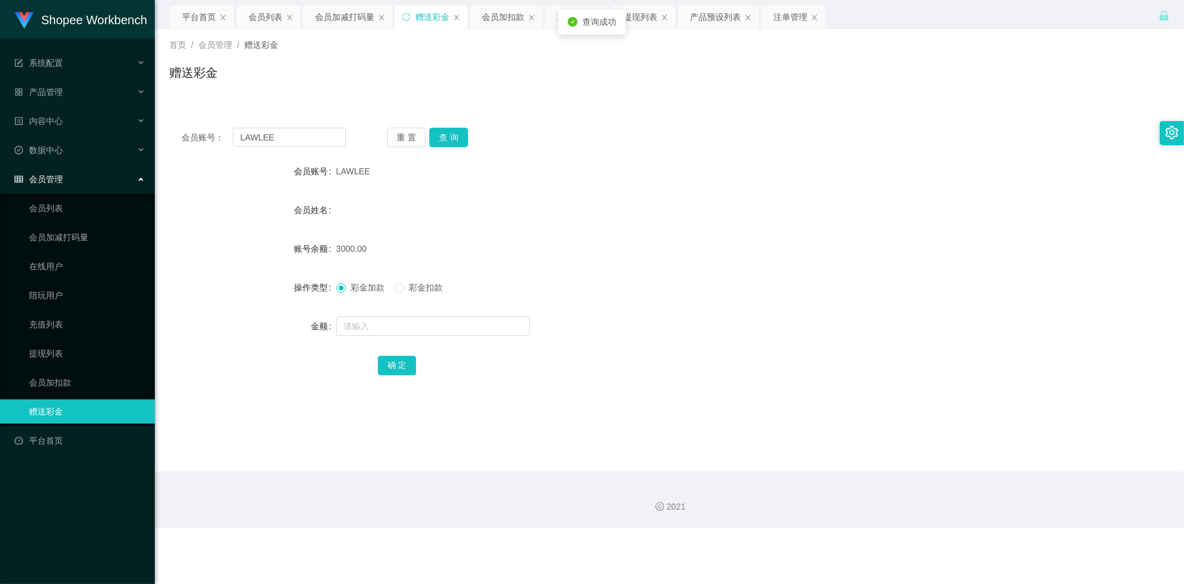
click at [564, 196] on form "会员账号 LAWLEE 会员姓名 账号余额 3000.00 操作类型 彩金加款 彩金扣款 金额 确 定" at bounding box center [669, 268] width 1000 height 218
drag, startPoint x: 417, startPoint y: 334, endPoint x: 449, endPoint y: 329, distance: 33.1
click at [417, 334] on input "text" at bounding box center [433, 325] width 194 height 19
type input "5000"
click at [408, 369] on button "确 定" at bounding box center [397, 365] width 39 height 19
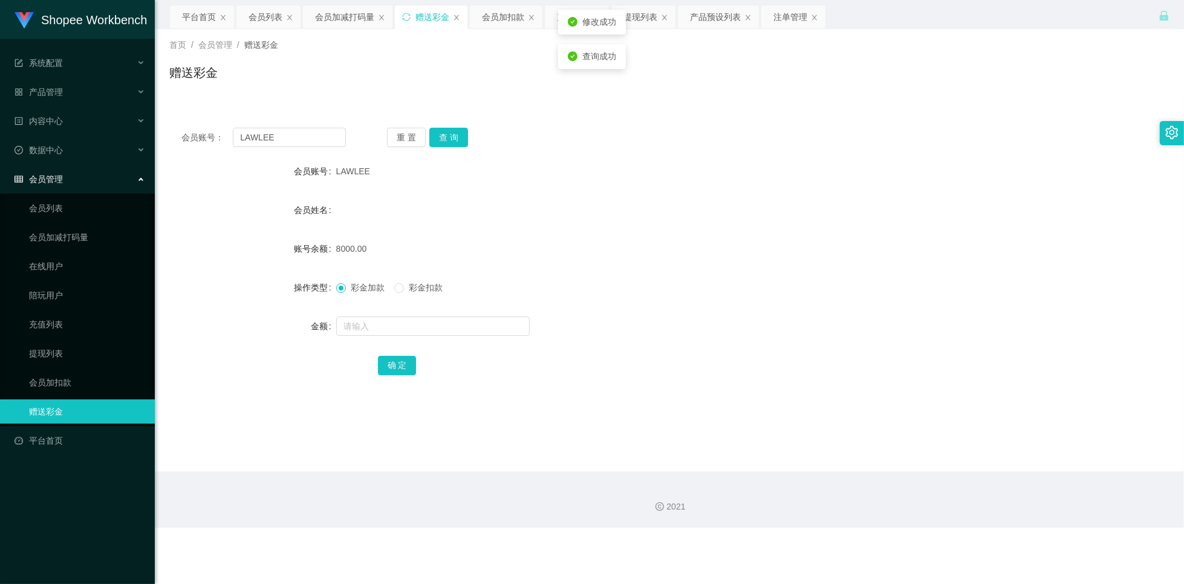
click at [894, 180] on div "LAWLEE" at bounding box center [628, 171] width 584 height 24
click at [264, 22] on div "会员列表" at bounding box center [266, 16] width 34 height 23
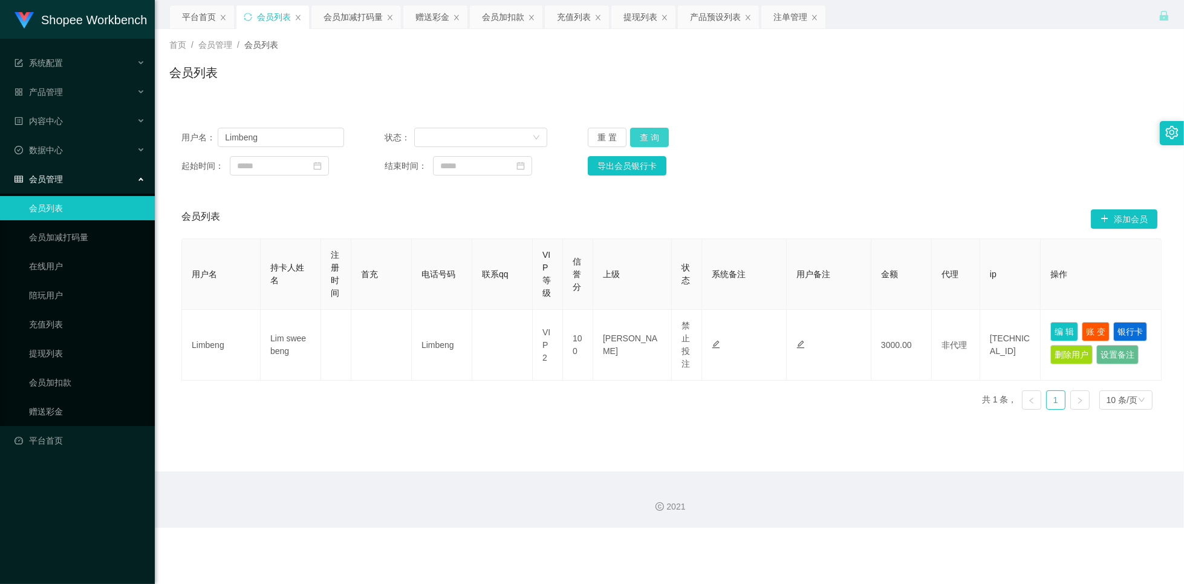
click at [660, 136] on button "查 询" at bounding box center [649, 137] width 39 height 19
click at [661, 133] on button "查 询" at bounding box center [649, 137] width 39 height 19
click at [318, 132] on input "Limbeng" at bounding box center [281, 137] width 126 height 19
click at [269, 143] on input "Limbeng" at bounding box center [281, 137] width 126 height 19
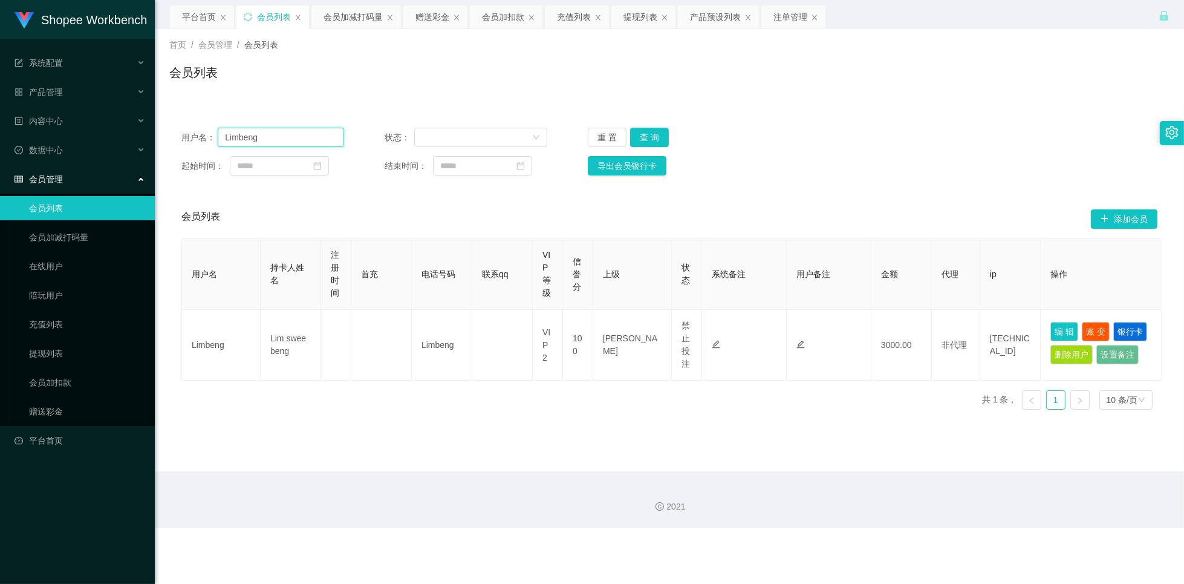
click at [270, 142] on input "Limbeng" at bounding box center [281, 137] width 126 height 19
paste input "60143537537"
type input "60143537537"
click at [657, 144] on button "查 询" at bounding box center [649, 137] width 39 height 19
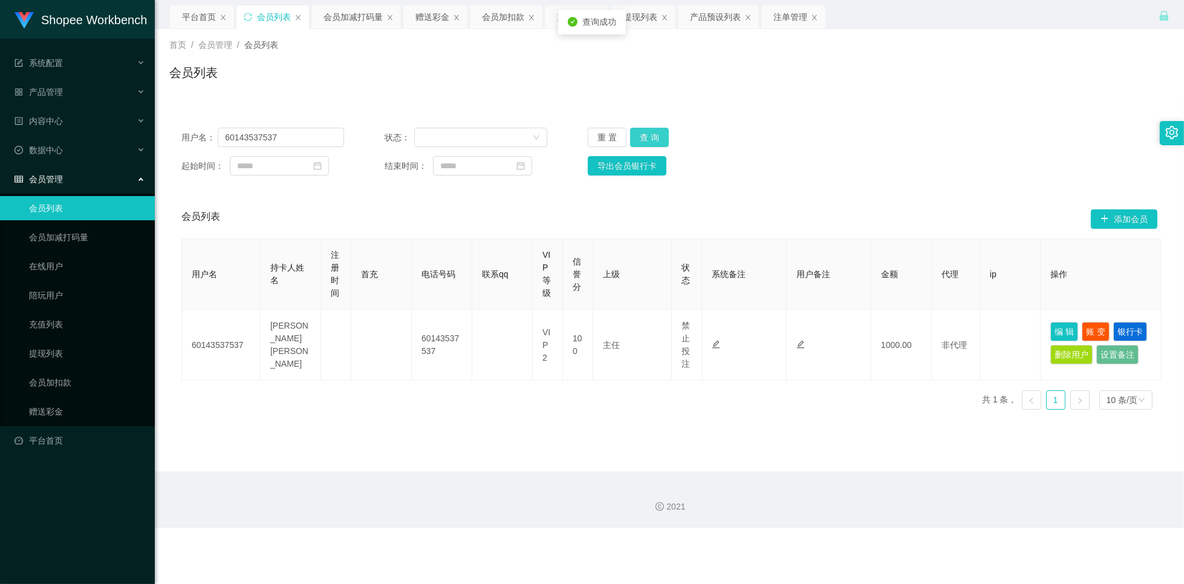
click at [656, 142] on button "查 询" at bounding box center [649, 137] width 39 height 19
click at [653, 141] on button "查 询" at bounding box center [649, 137] width 39 height 19
click at [432, 20] on div "赠送彩金" at bounding box center [433, 16] width 34 height 23
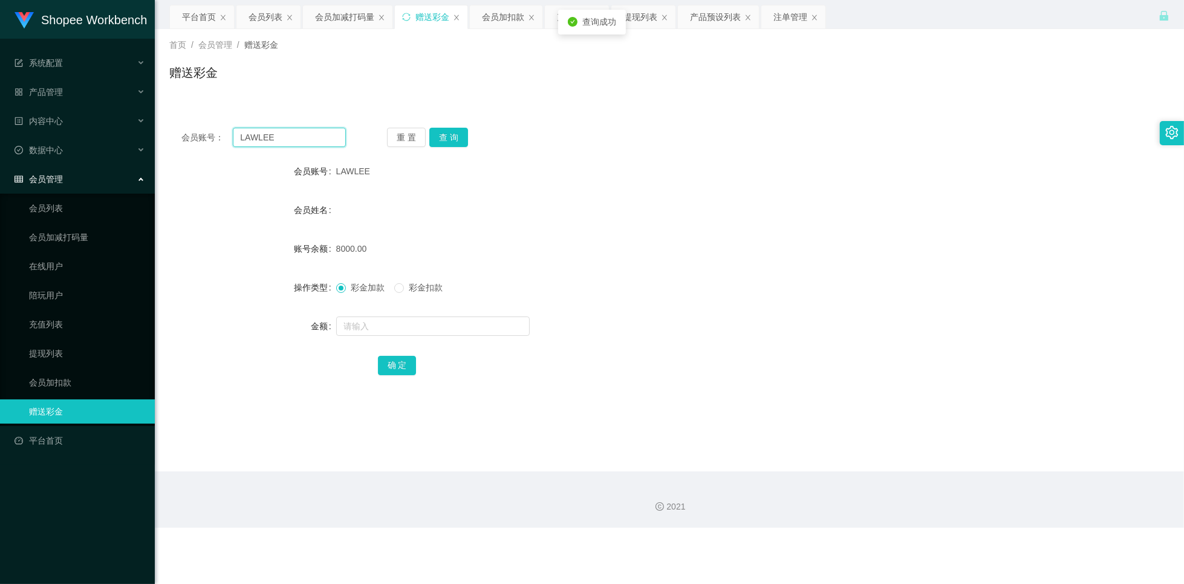
click at [319, 141] on input "LAWLEE" at bounding box center [289, 137] width 113 height 19
paste input "60143537537"
type input "60143537537"
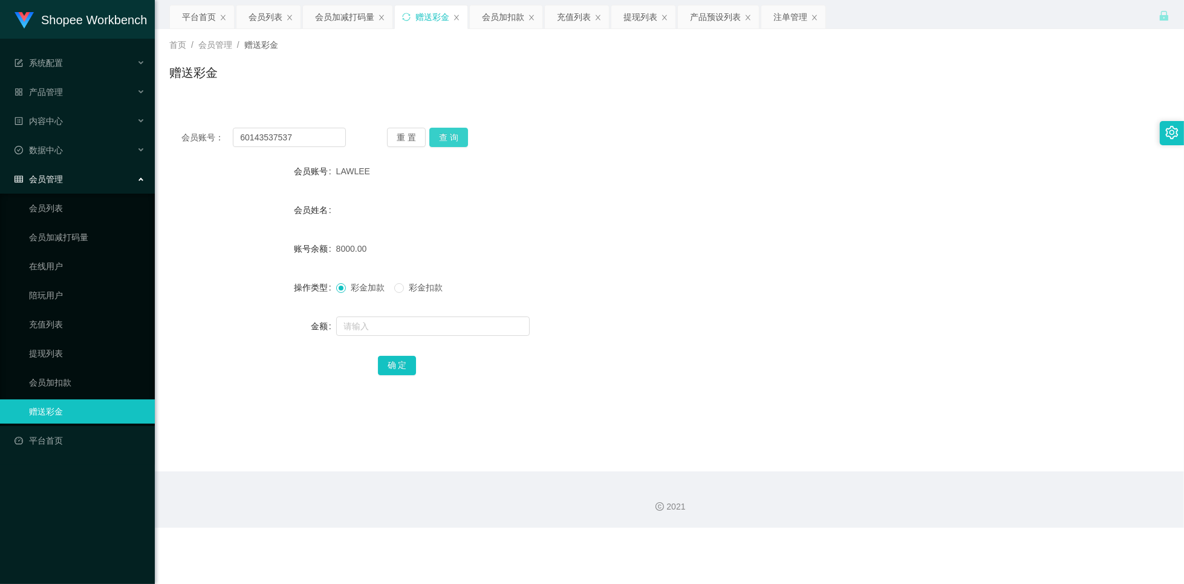
drag, startPoint x: 438, startPoint y: 137, endPoint x: 448, endPoint y: 139, distance: 9.3
click at [438, 137] on button "查 询" at bounding box center [448, 137] width 39 height 19
drag, startPoint x: 373, startPoint y: 325, endPoint x: 543, endPoint y: 294, distance: 172.8
click at [373, 325] on input "text" at bounding box center [433, 325] width 194 height 19
type input "1000"
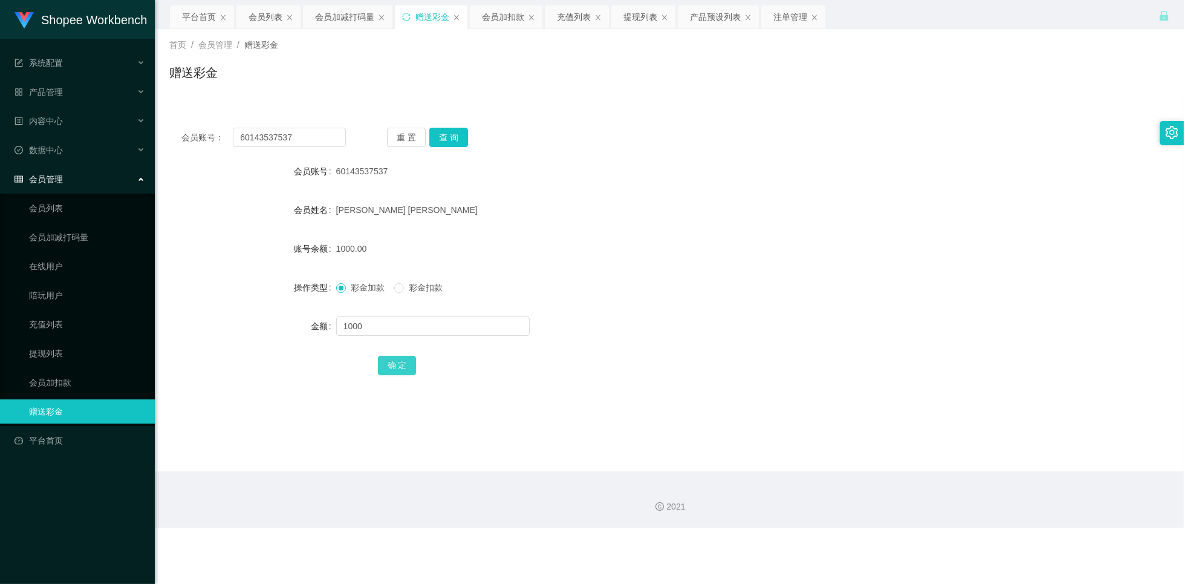
click at [399, 365] on button "确 定" at bounding box center [397, 365] width 39 height 19
click at [592, 250] on div "2000.00" at bounding box center [628, 248] width 584 height 24
click at [267, 15] on div "会员列表" at bounding box center [266, 16] width 34 height 23
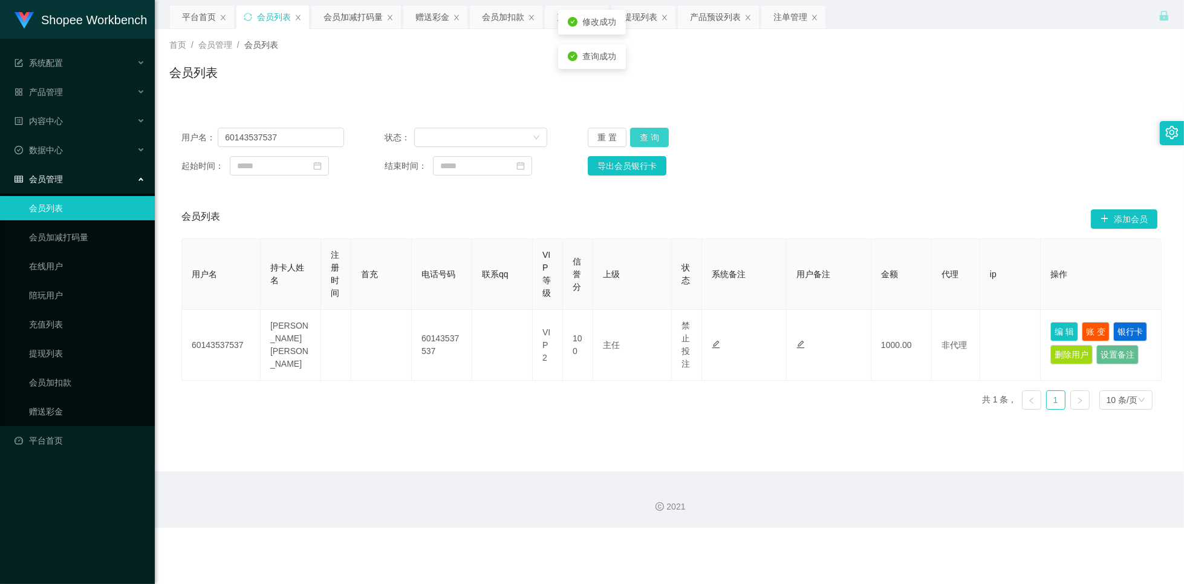
click at [643, 139] on button "查 询" at bounding box center [649, 137] width 39 height 19
click at [853, 147] on div "用户名： 60143537537 状态： 重 置 查 询 起始时间： 结束时间： 导出会员银行卡" at bounding box center [669, 152] width 1000 height 72
click at [780, 18] on div "注单管理" at bounding box center [791, 16] width 34 height 23
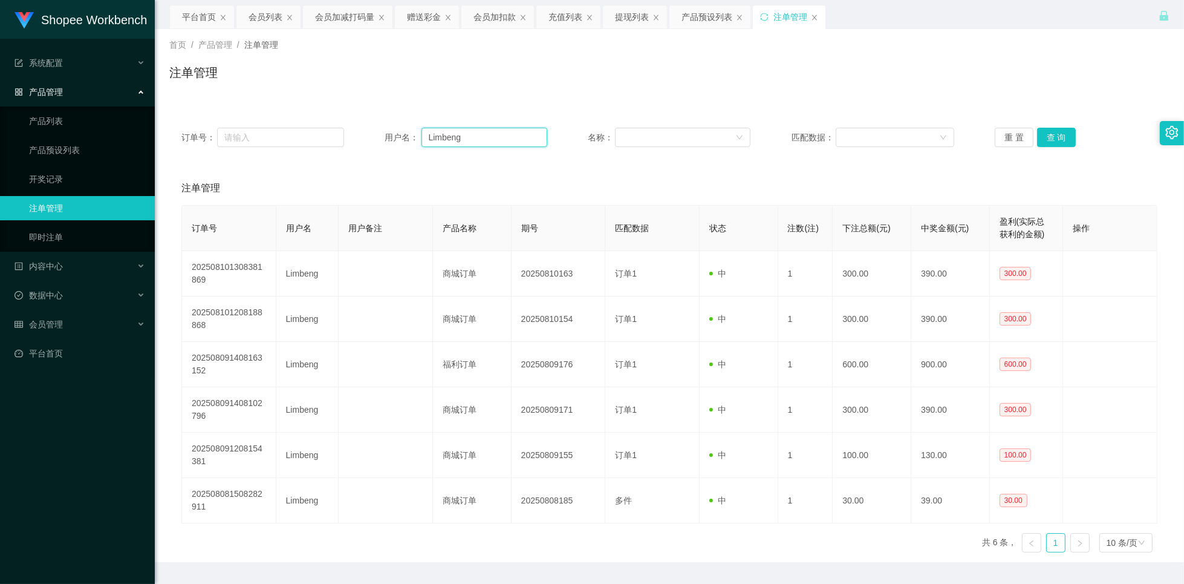
click at [508, 143] on input "Limbeng" at bounding box center [485, 137] width 126 height 19
click at [507, 143] on input "Limbeng" at bounding box center [485, 137] width 126 height 19
paste input "60143537537"
type input "60143537537"
click at [1043, 143] on button "查 询" at bounding box center [1056, 137] width 39 height 19
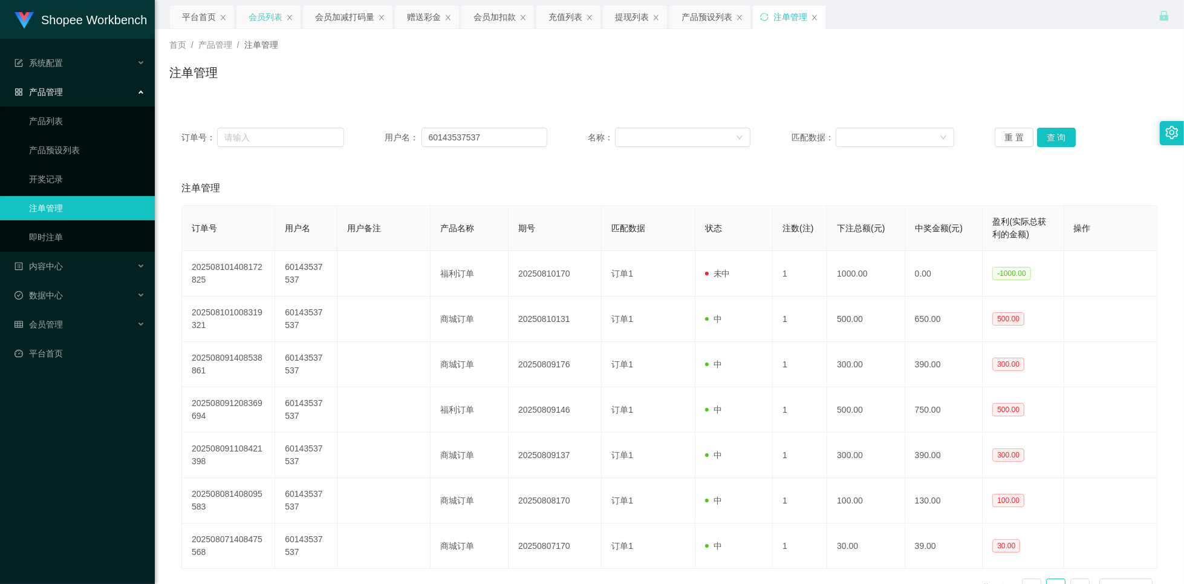
click at [267, 13] on div "会员列表" at bounding box center [266, 16] width 34 height 23
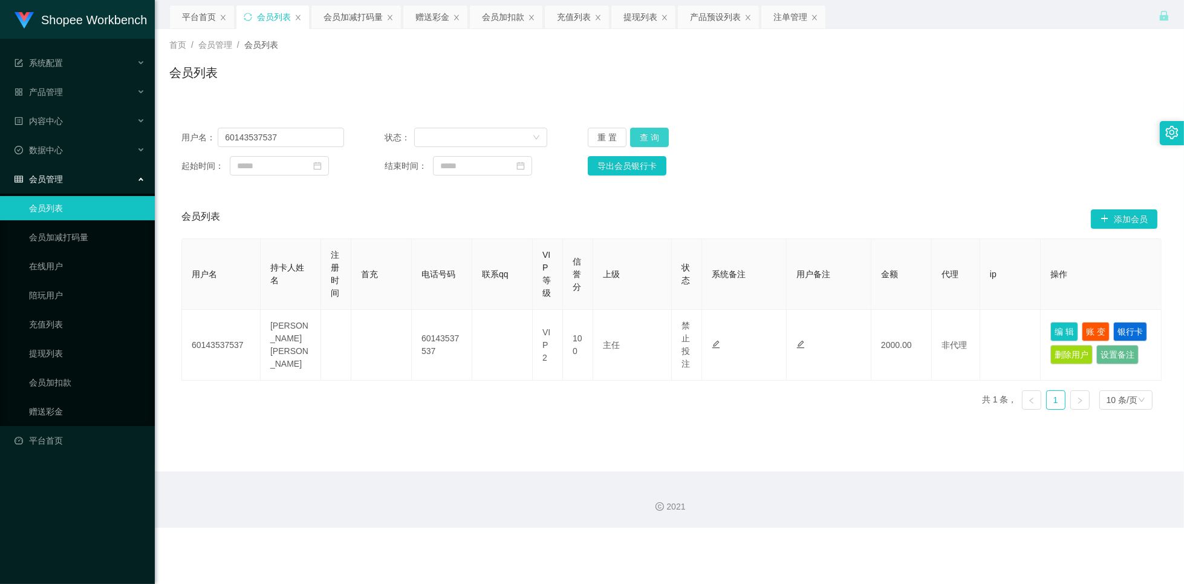
click at [647, 133] on button "查 询" at bounding box center [649, 137] width 39 height 19
click at [205, 17] on div "平台首页" at bounding box center [199, 16] width 34 height 23
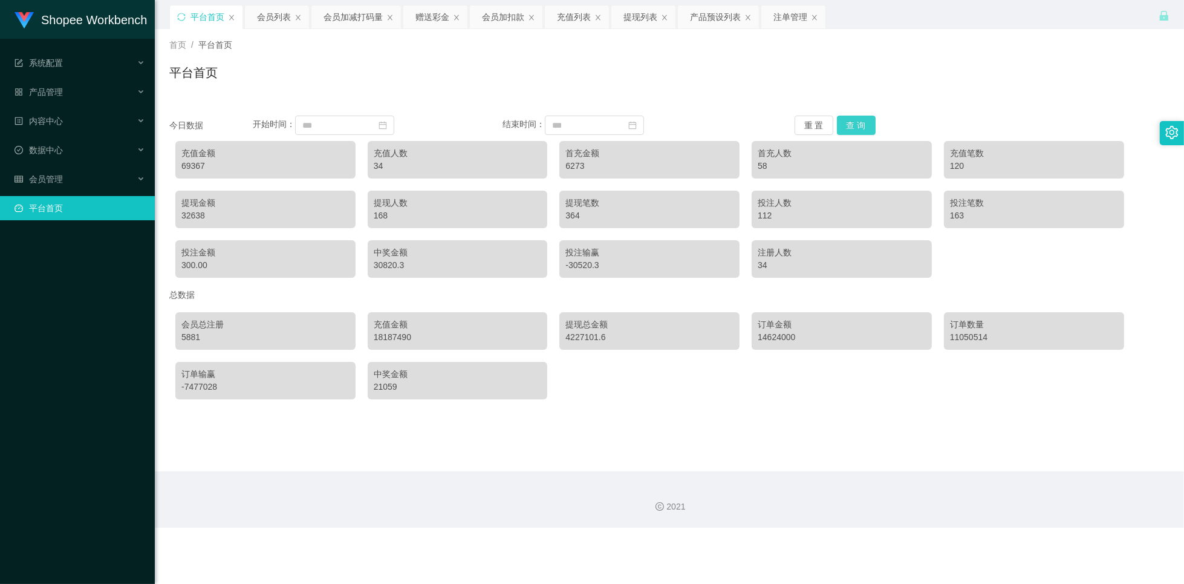
click at [854, 126] on button "查 询" at bounding box center [856, 125] width 39 height 19
click at [279, 15] on div "会员列表" at bounding box center [274, 16] width 34 height 23
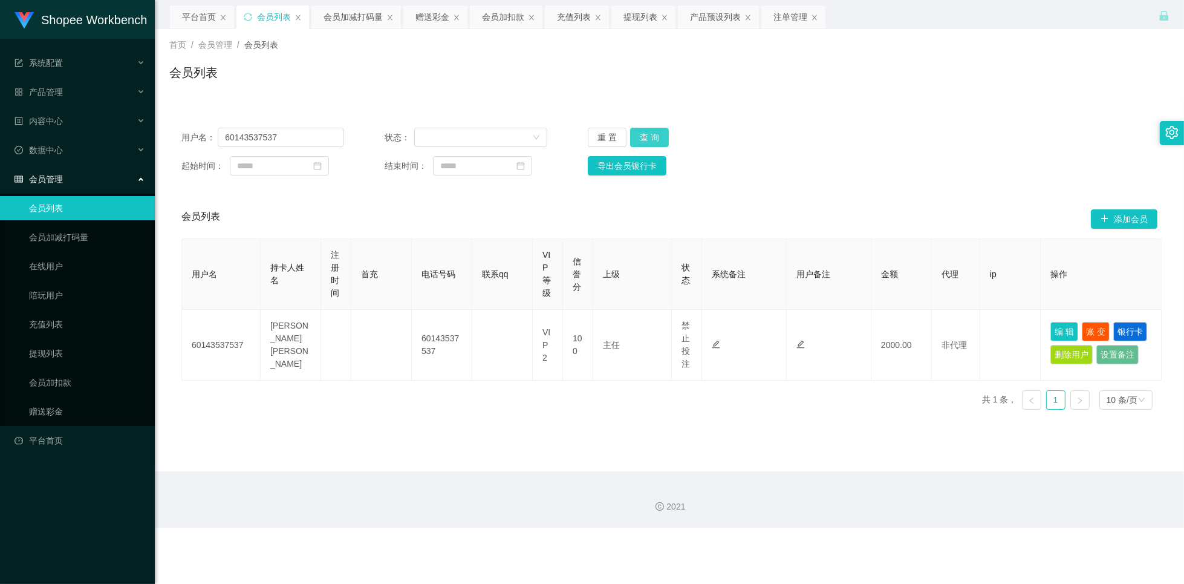
click at [648, 134] on button "查 询" at bounding box center [649, 137] width 39 height 19
click at [645, 137] on button "查 询" at bounding box center [649, 137] width 39 height 19
click at [344, 13] on div "会员加减打码量" at bounding box center [353, 16] width 59 height 23
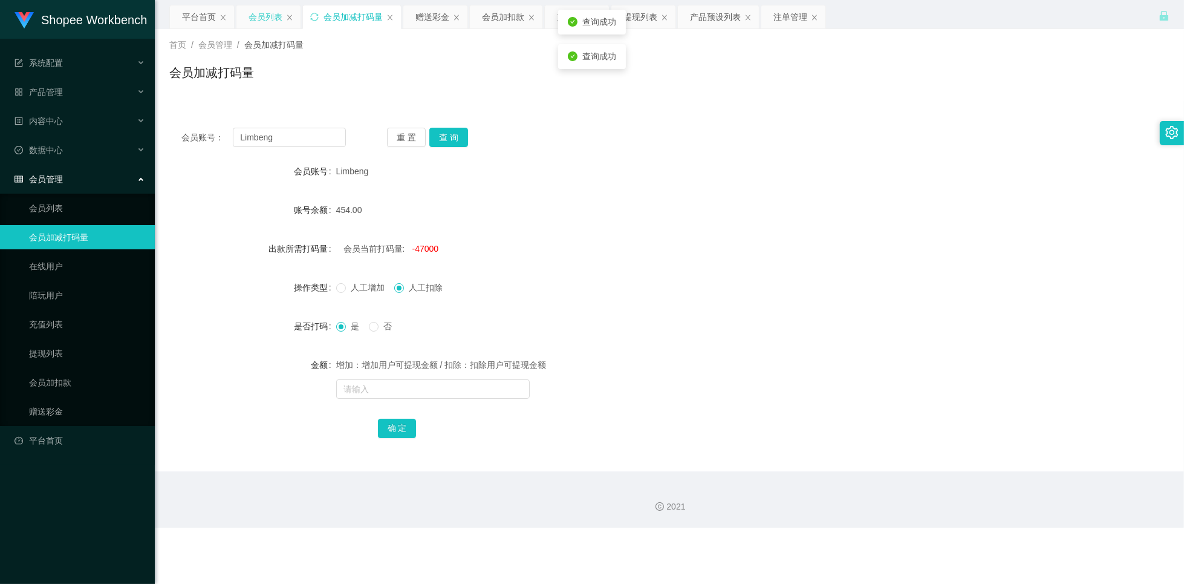
click at [264, 19] on div "会员列表" at bounding box center [266, 16] width 34 height 23
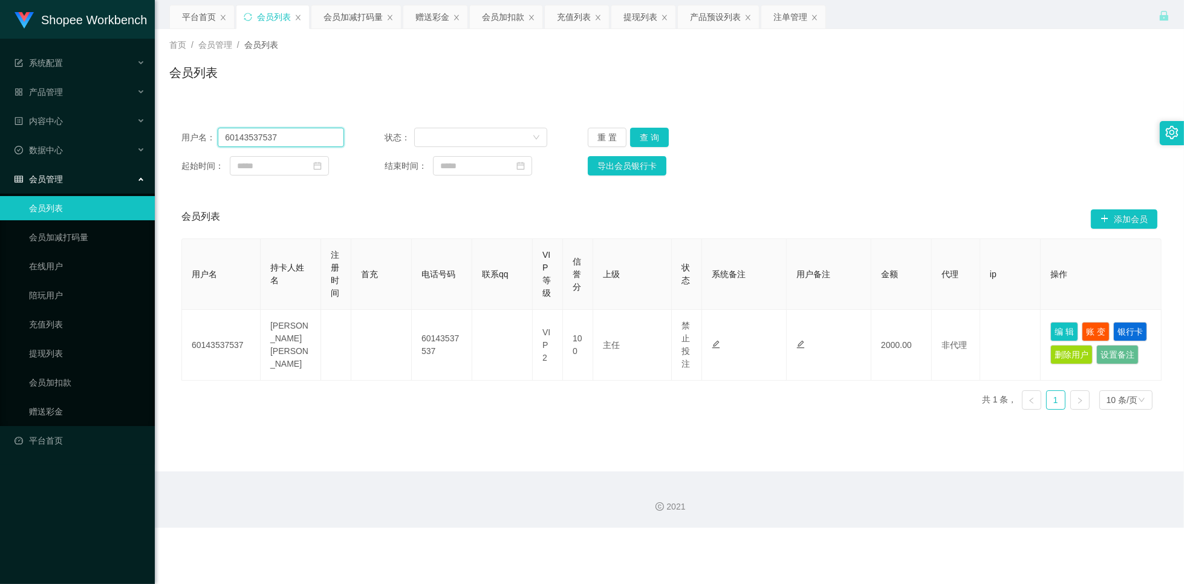
click at [290, 129] on input "60143537537" at bounding box center [281, 137] width 126 height 19
click at [360, 18] on div "会员加减打码量" at bounding box center [353, 16] width 59 height 23
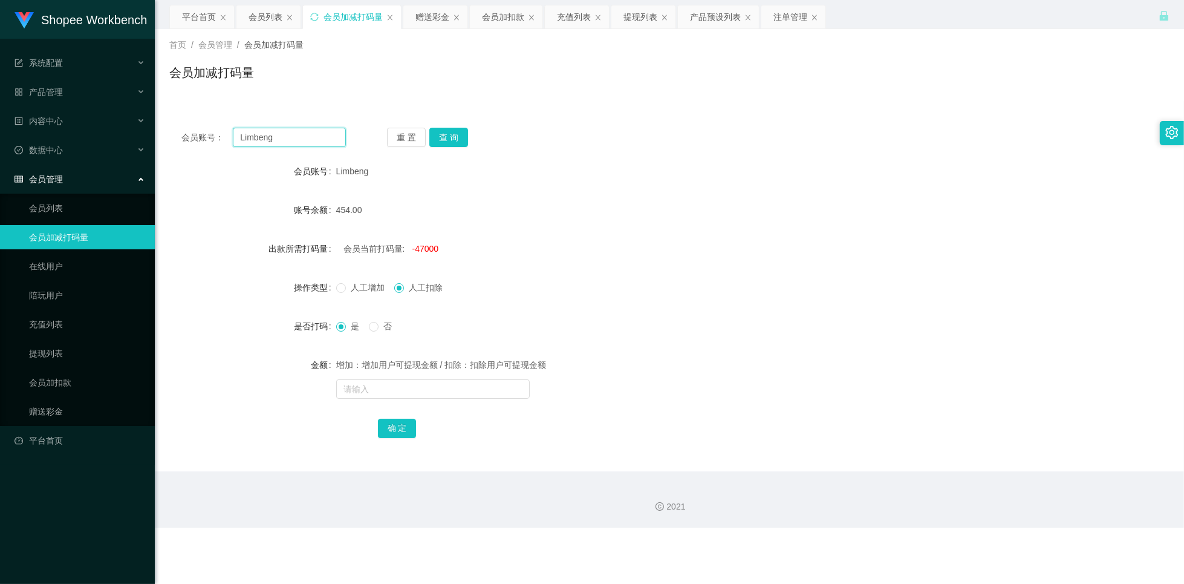
click at [328, 133] on input "Limbeng" at bounding box center [289, 137] width 113 height 19
paste input "60143537537"
type input "60143537537"
click at [448, 146] on div "重 置 查 询" at bounding box center [469, 137] width 165 height 19
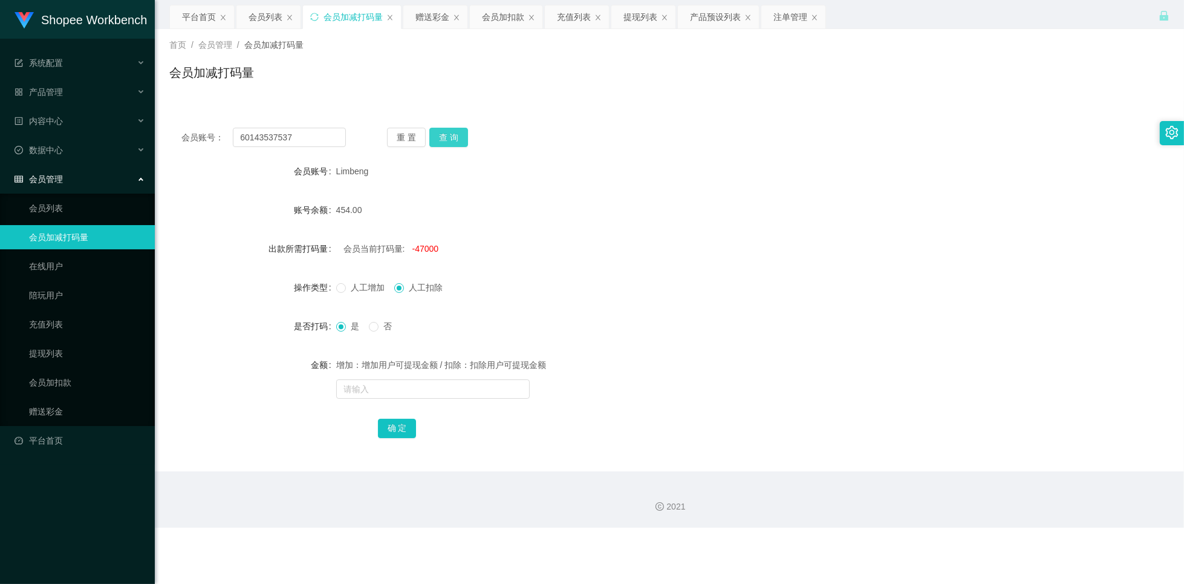
click at [452, 139] on button "查 询" at bounding box center [448, 137] width 39 height 19
click at [260, 19] on div "会员列表" at bounding box center [266, 16] width 34 height 23
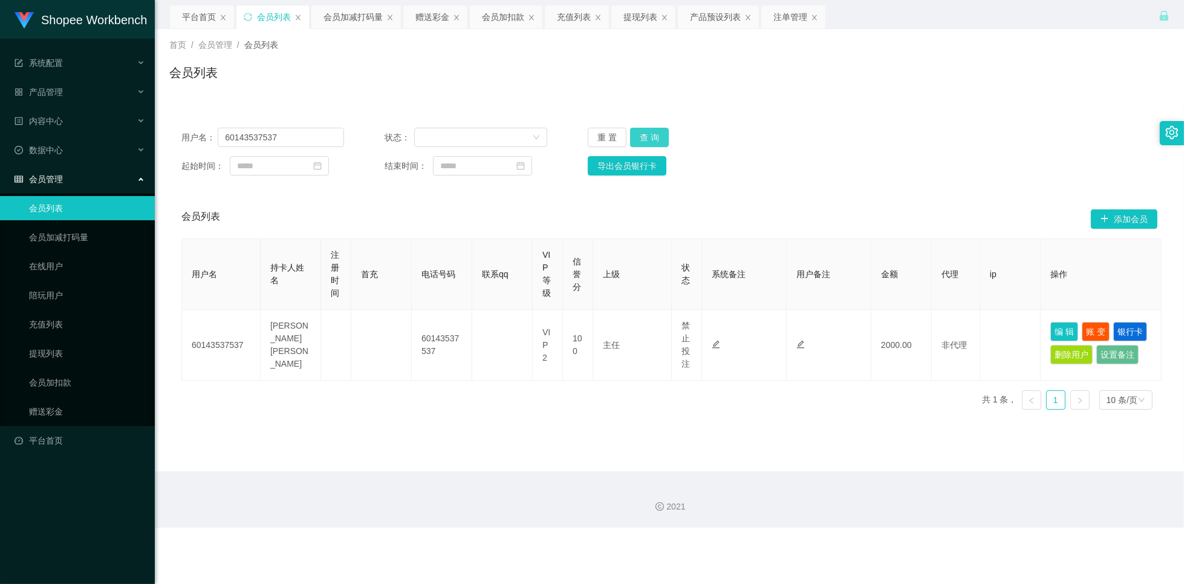
drag, startPoint x: 651, startPoint y: 137, endPoint x: 740, endPoint y: 144, distance: 88.6
click at [654, 137] on button "查 询" at bounding box center [649, 137] width 39 height 19
